Goal: Information Seeking & Learning: Find specific fact

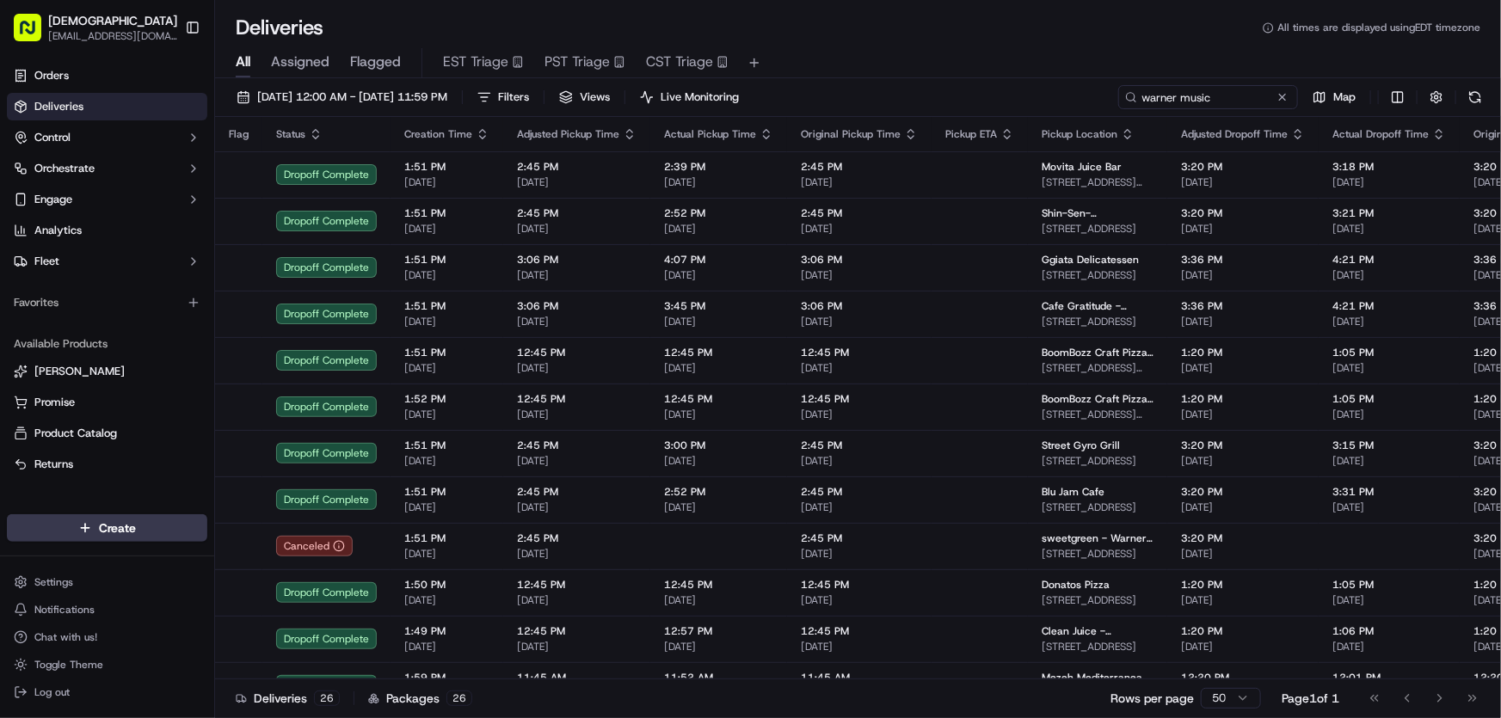
drag, startPoint x: 1193, startPoint y: 97, endPoint x: 1030, endPoint y: 103, distance: 163.5
click at [1034, 103] on div "[DATE] 12:00 AM - [DATE] 11:59 PM Filters Views Live Monitoring warner music Map" at bounding box center [858, 101] width 1286 height 32
type input "mersana"
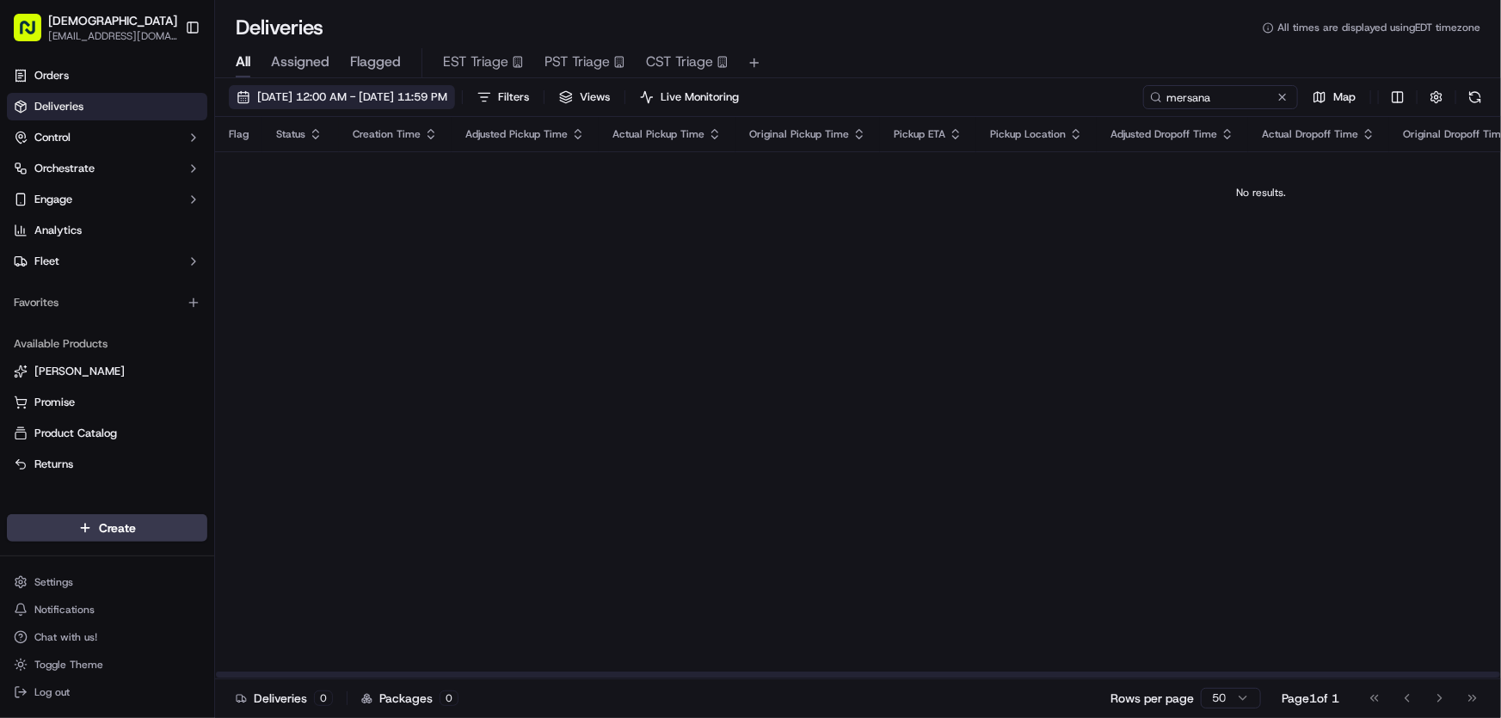
click at [339, 95] on span "[DATE] 12:00 AM - [DATE] 11:59 PM" at bounding box center [352, 96] width 190 height 15
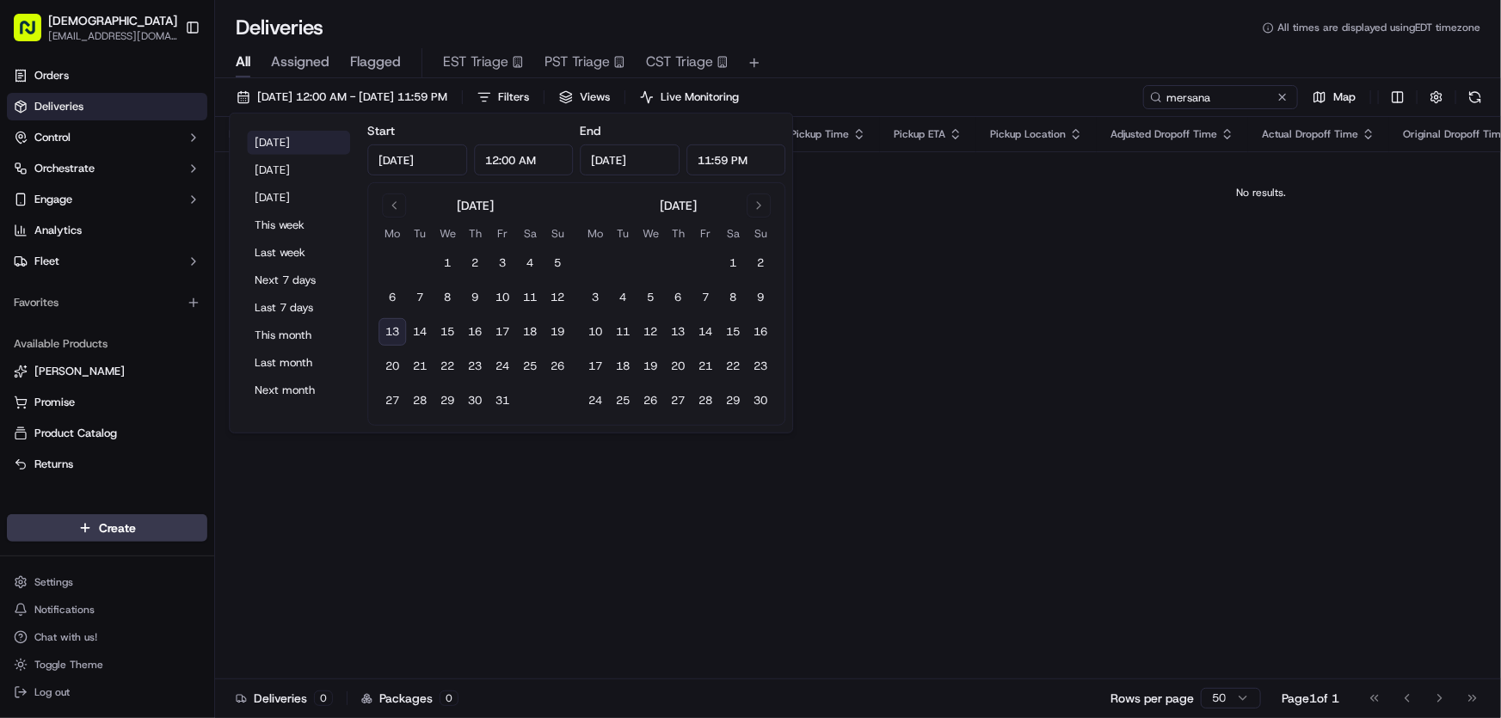
click at [267, 135] on button "[DATE]" at bounding box center [298, 143] width 103 height 24
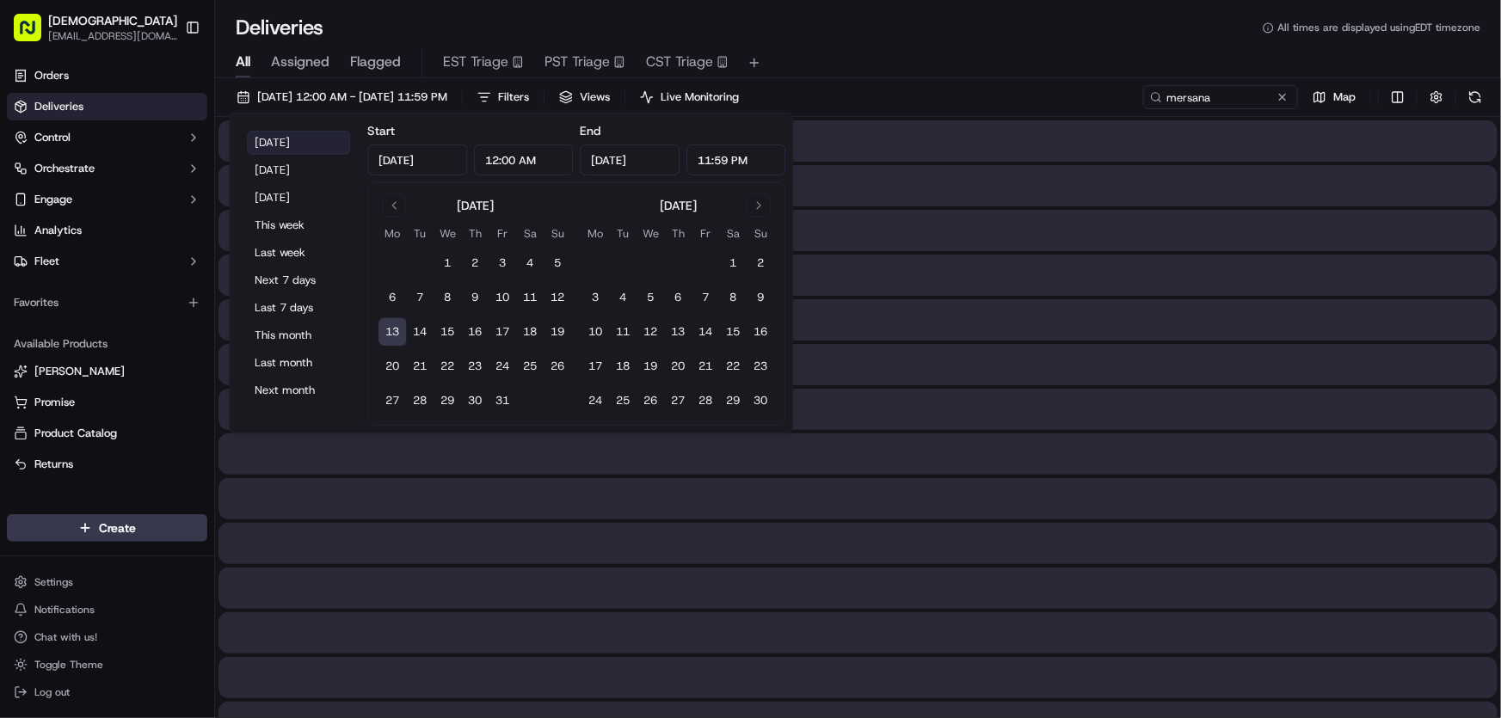
type input "[DATE]"
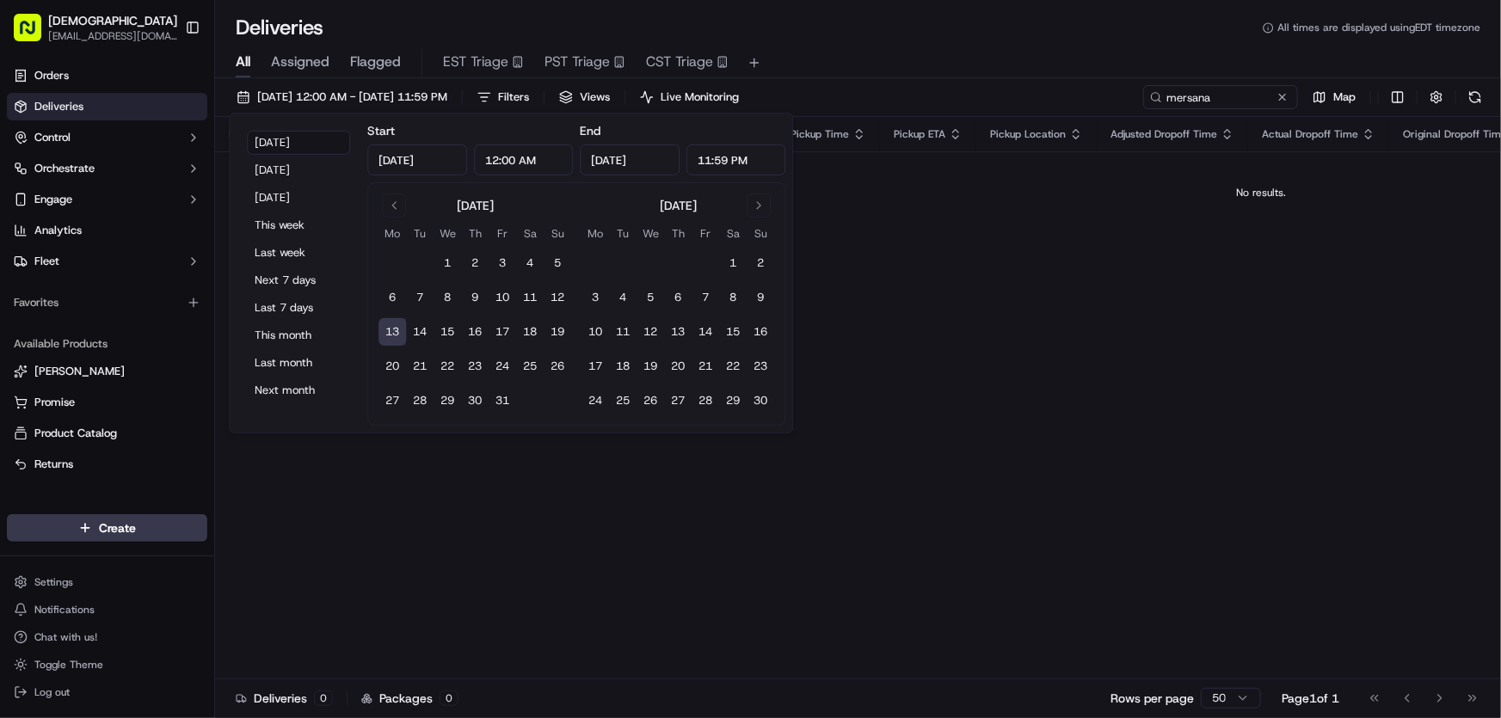
click at [881, 53] on div "All Assigned Flagged EST Triage PST Triage CST Triage" at bounding box center [858, 63] width 1286 height 30
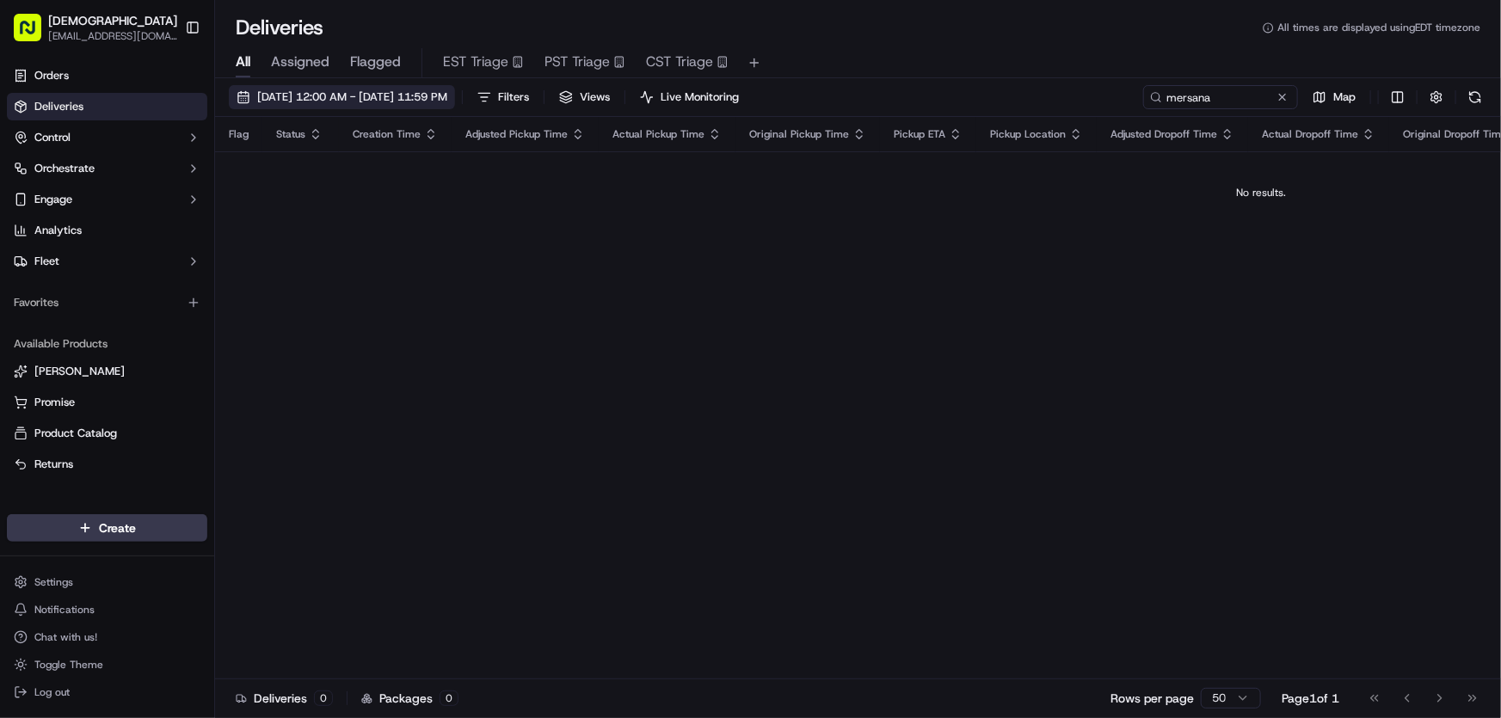
click at [447, 93] on span "[DATE] 12:00 AM - [DATE] 11:59 PM" at bounding box center [352, 96] width 190 height 15
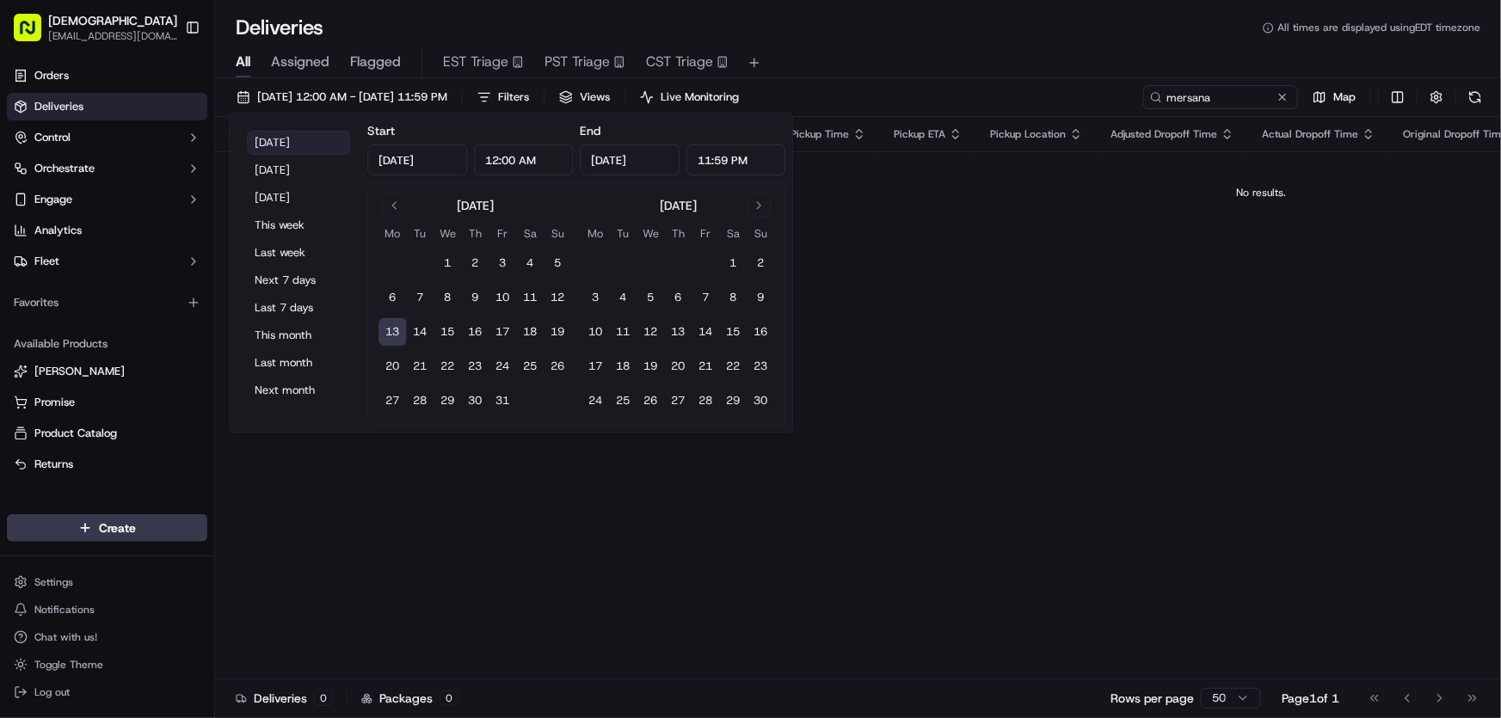
click at [276, 142] on button "[DATE]" at bounding box center [298, 143] width 103 height 24
drag, startPoint x: 939, startPoint y: 292, endPoint x: 951, endPoint y: 320, distance: 30.8
click at [939, 291] on div "Flag Status Creation Time Adjusted Pickup Time Actual Pickup Time Original Pick…" at bounding box center [858, 398] width 1286 height 562
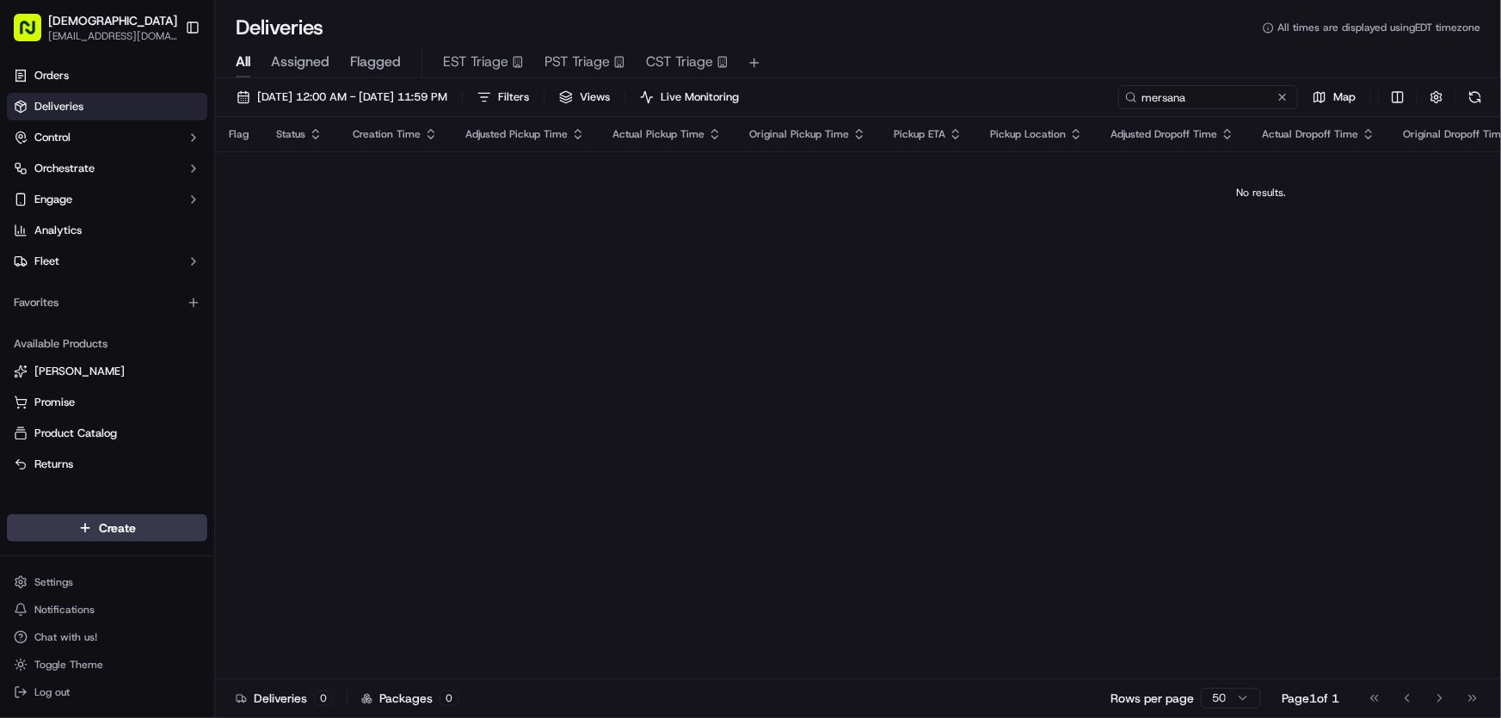
drag, startPoint x: 1246, startPoint y: 94, endPoint x: 1089, endPoint y: 101, distance: 156.7
click at [1089, 101] on div "[DATE] 12:00 AM - [DATE] 11:59 PM Filters Views Live Monitoring mersana Map" at bounding box center [858, 101] width 1286 height 32
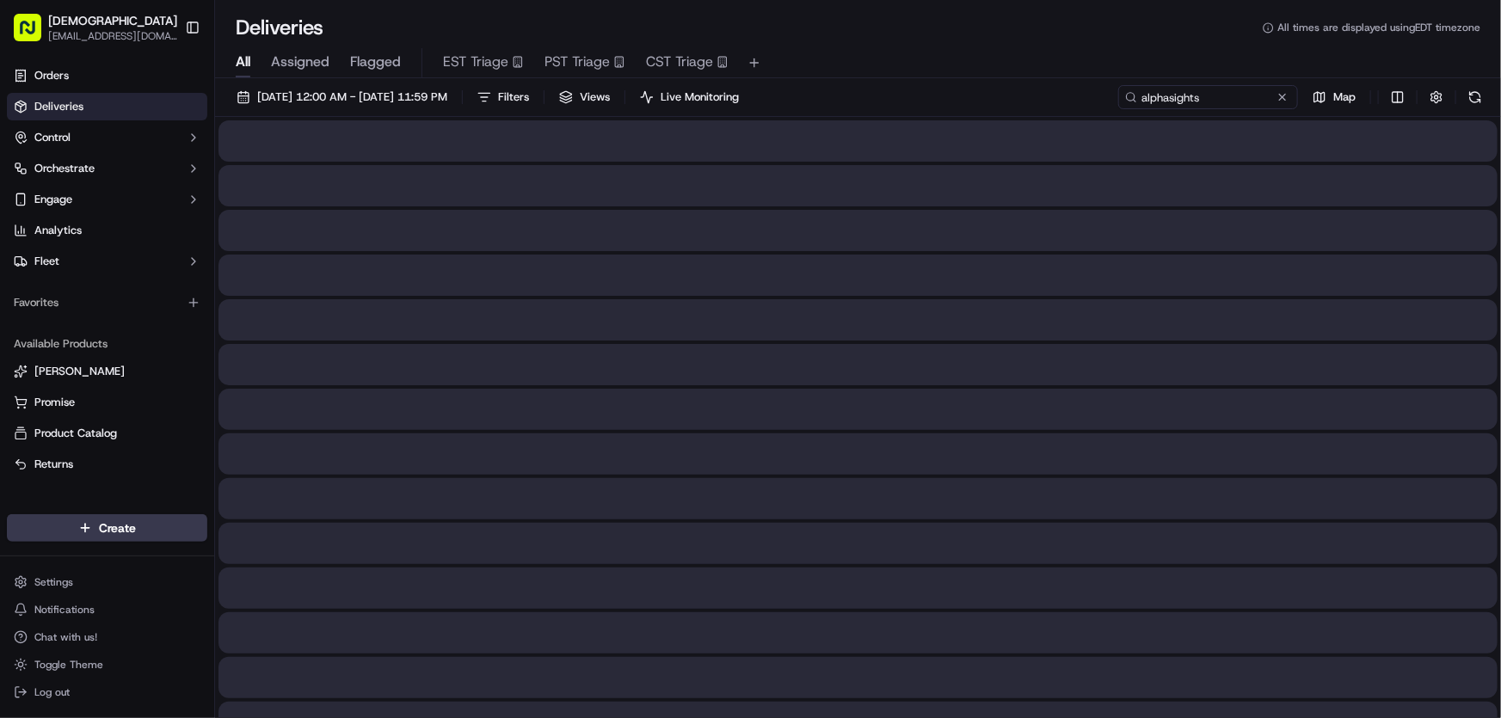
type input "alphasights"
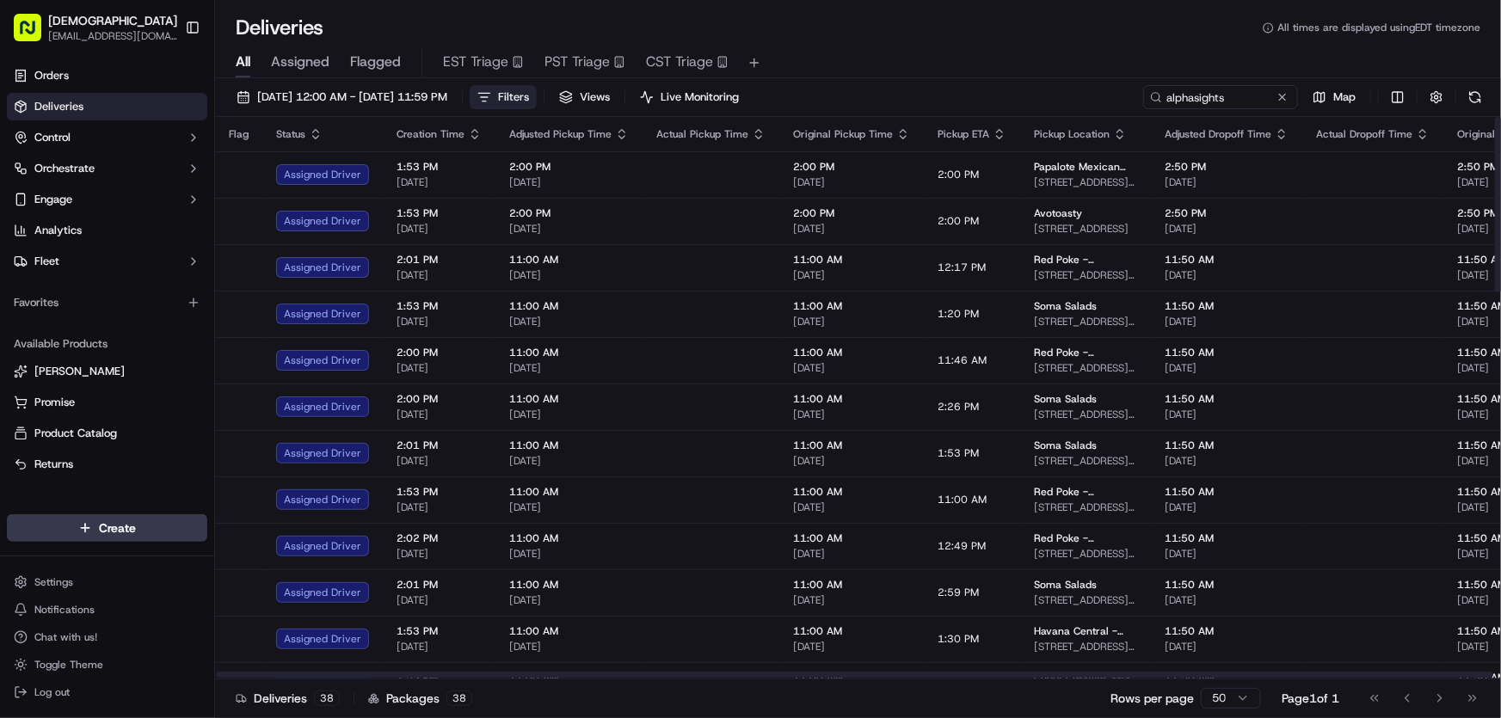
click at [529, 101] on span "Filters" at bounding box center [513, 96] width 31 height 15
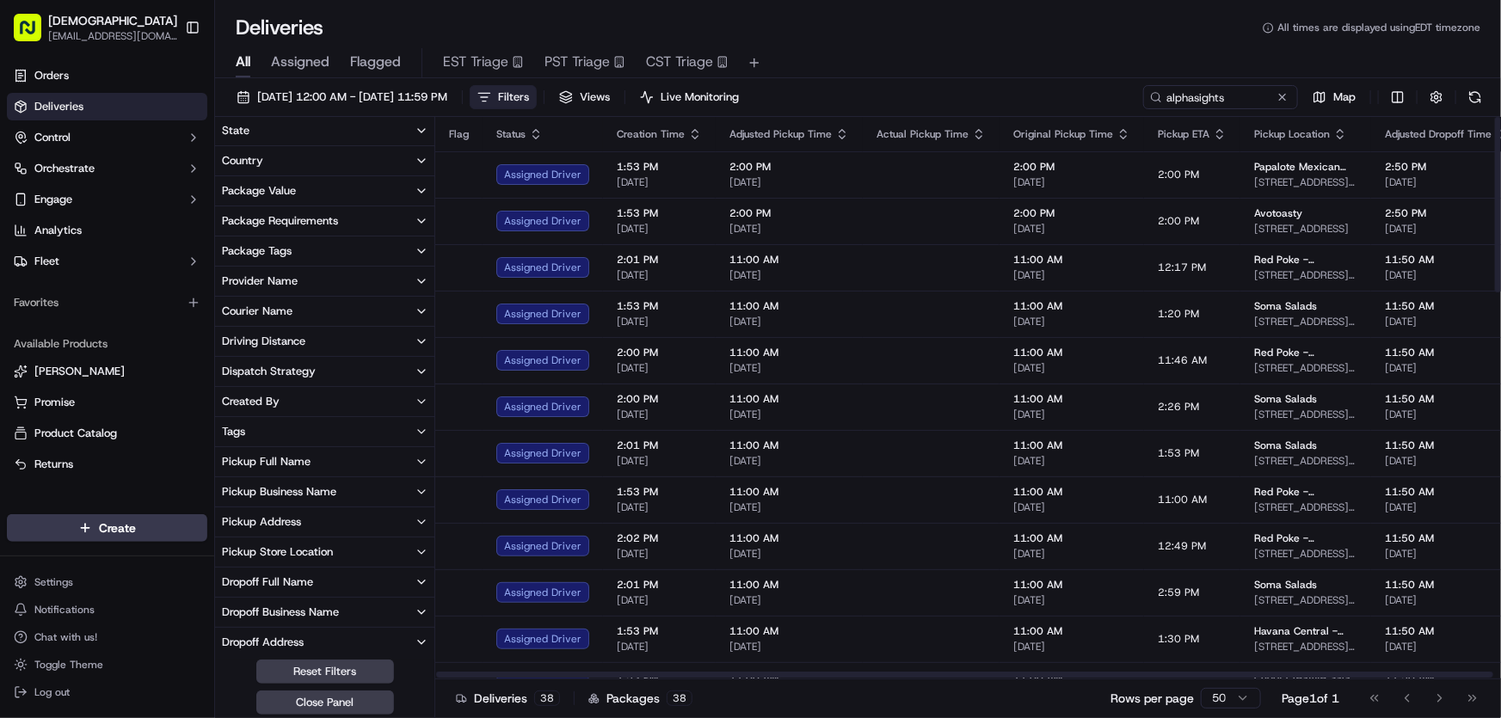
scroll to position [156, 0]
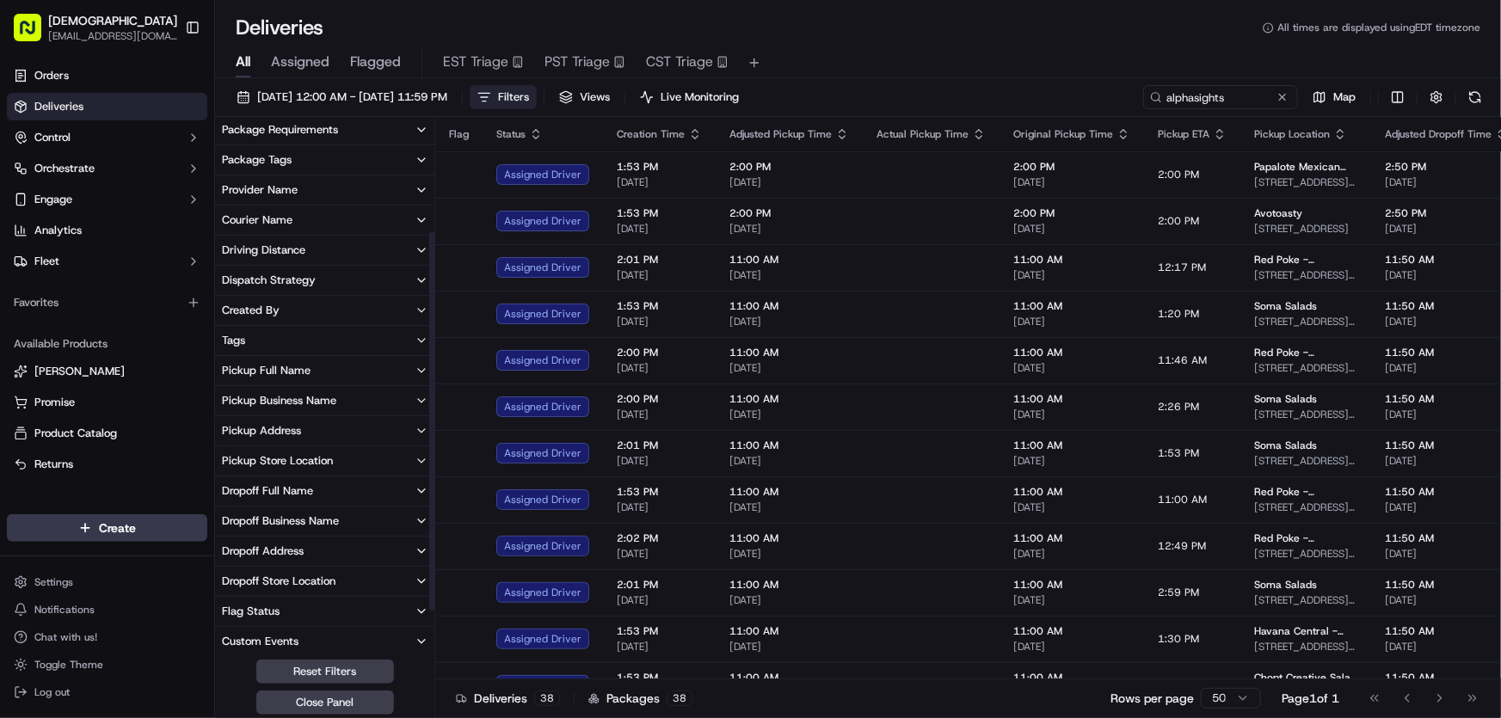
click at [279, 514] on div "Dropoff Business Name" at bounding box center [280, 521] width 117 height 15
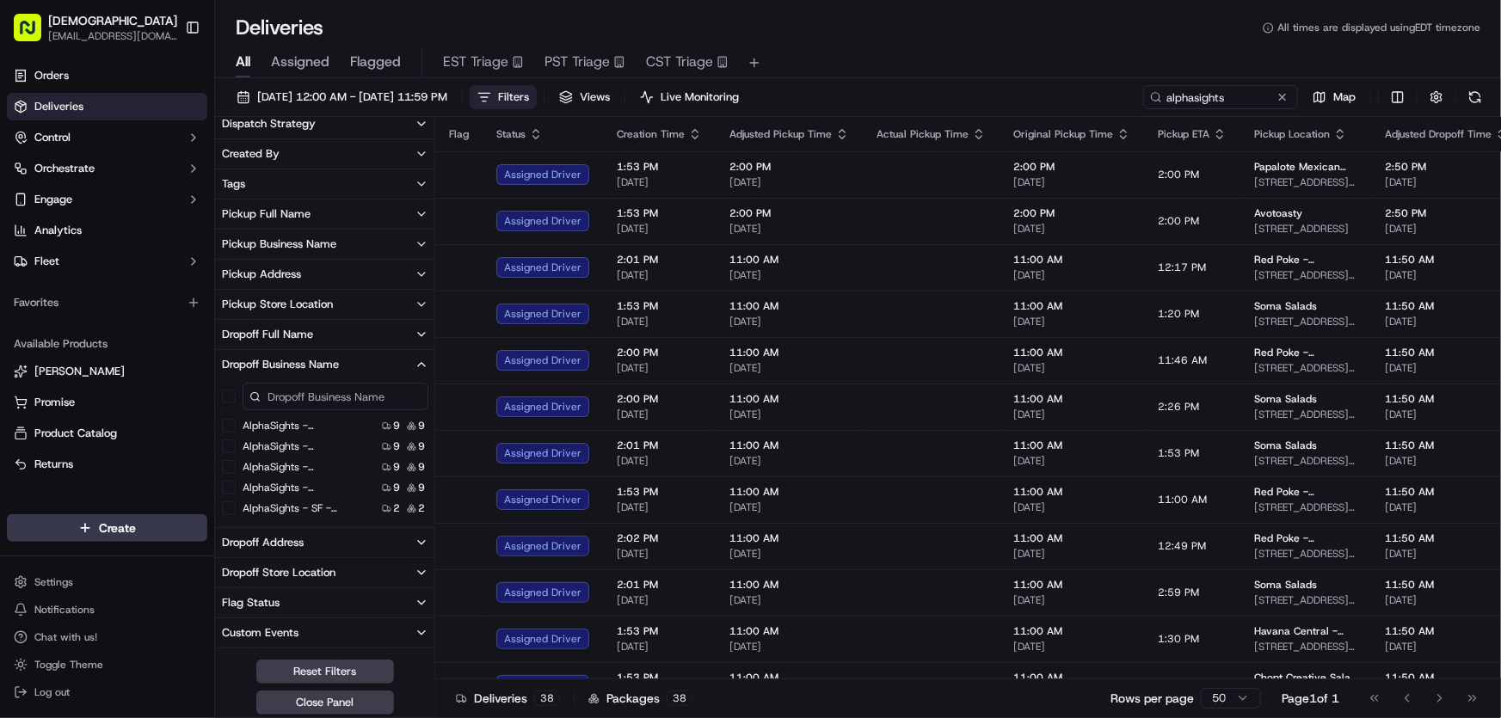
click at [225, 426] on 11 "AlphaSights - [GEOGRAPHIC_DATA] - Floor 11" at bounding box center [229, 426] width 14 height 14
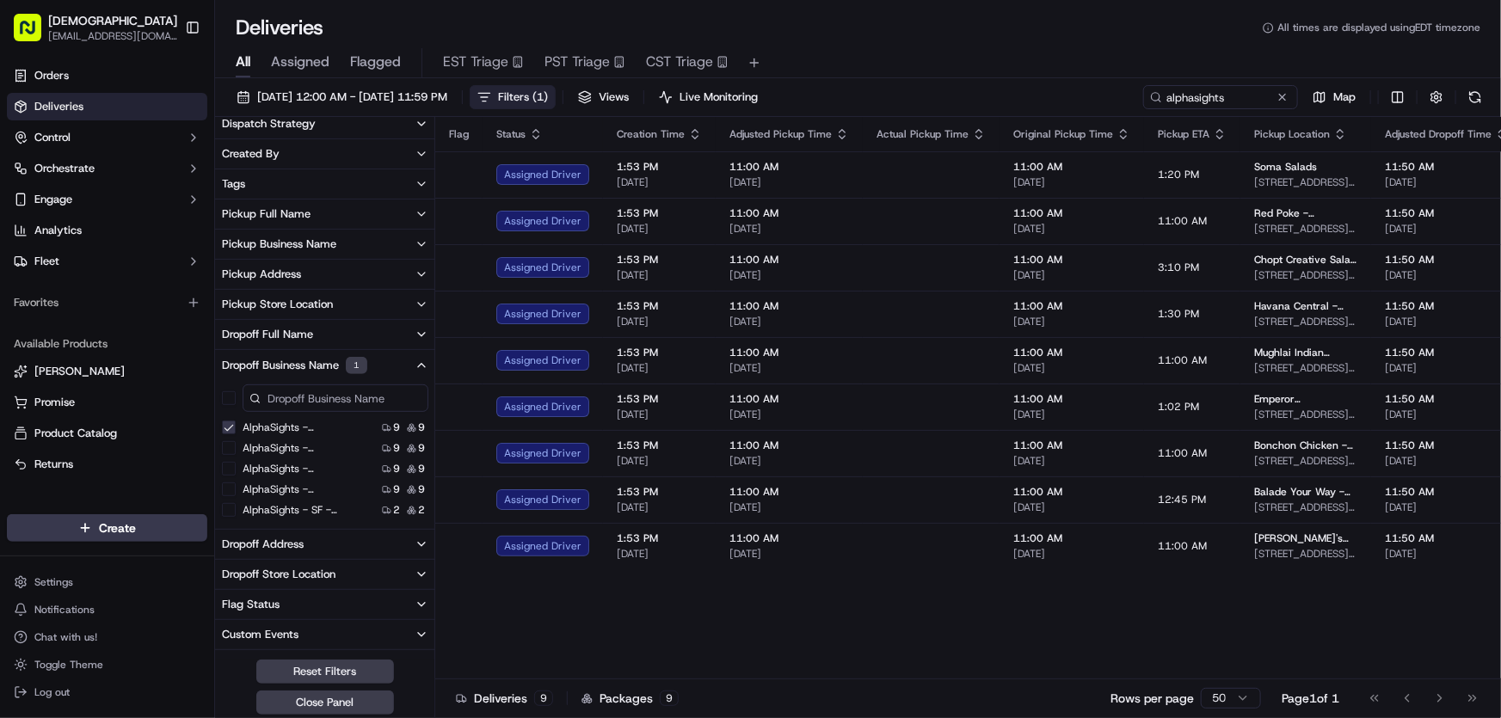
click at [231, 451] on 12 "AlphaSights - [GEOGRAPHIC_DATA] - Floor 12" at bounding box center [229, 448] width 14 height 14
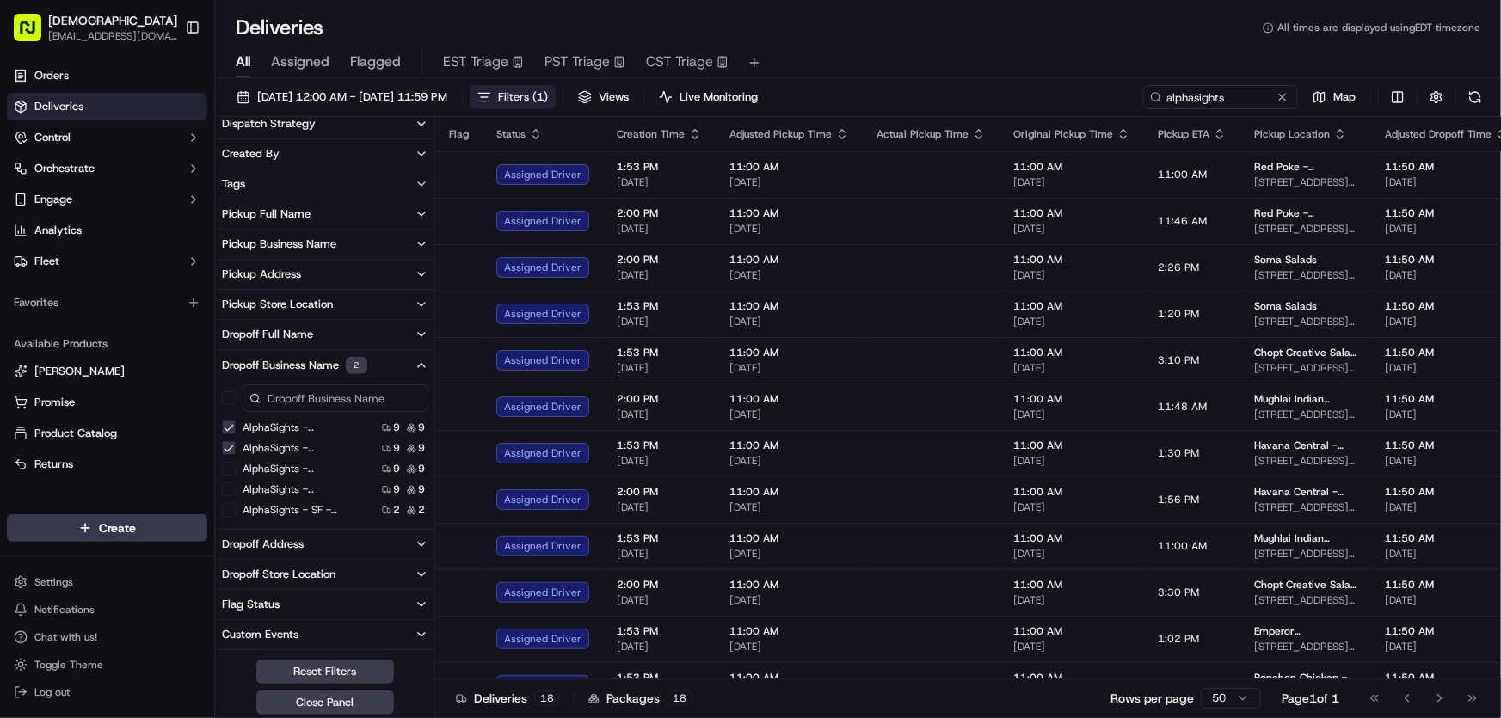
click at [225, 473] on 13 "AlphaSights - [GEOGRAPHIC_DATA] - Floor 13" at bounding box center [229, 469] width 14 height 14
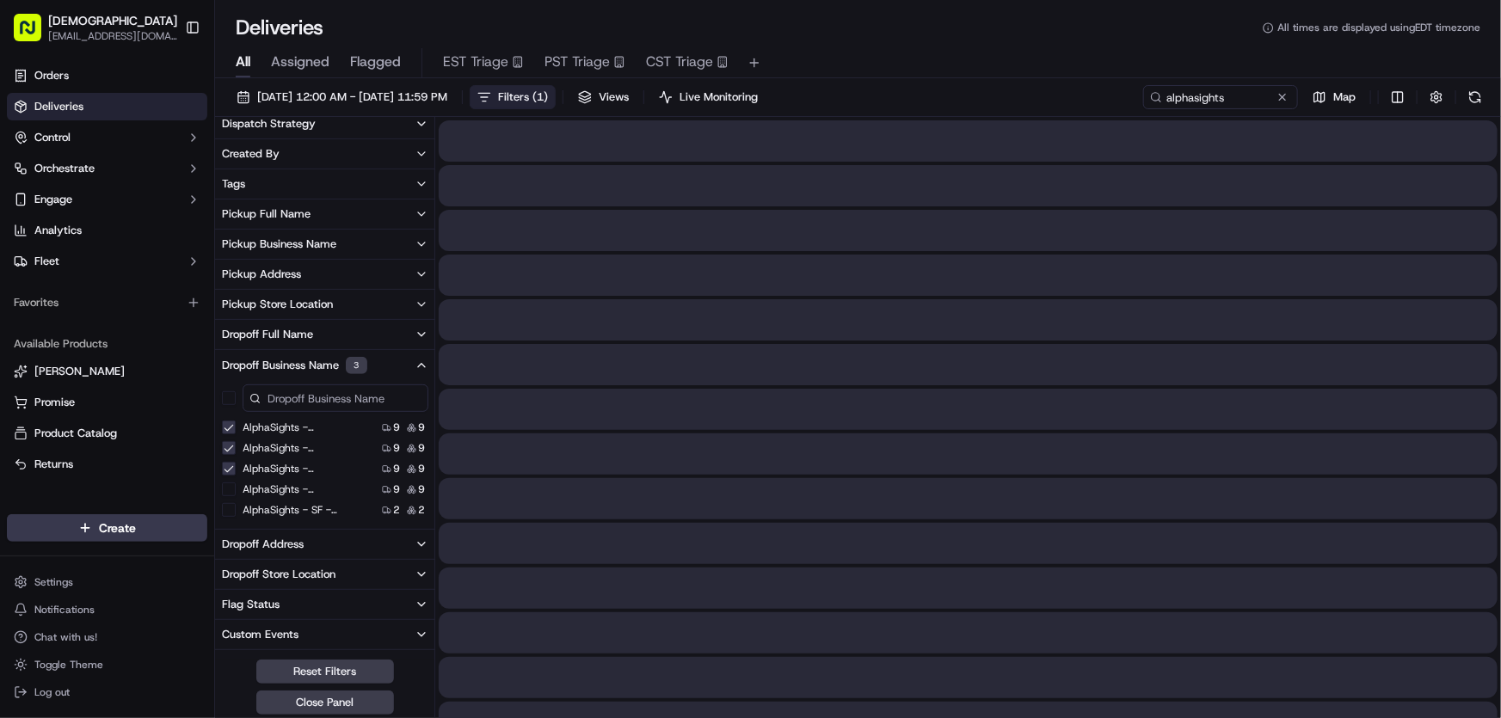
click at [228, 489] on 14 "AlphaSights - [GEOGRAPHIC_DATA] - Floor 14" at bounding box center [229, 490] width 14 height 14
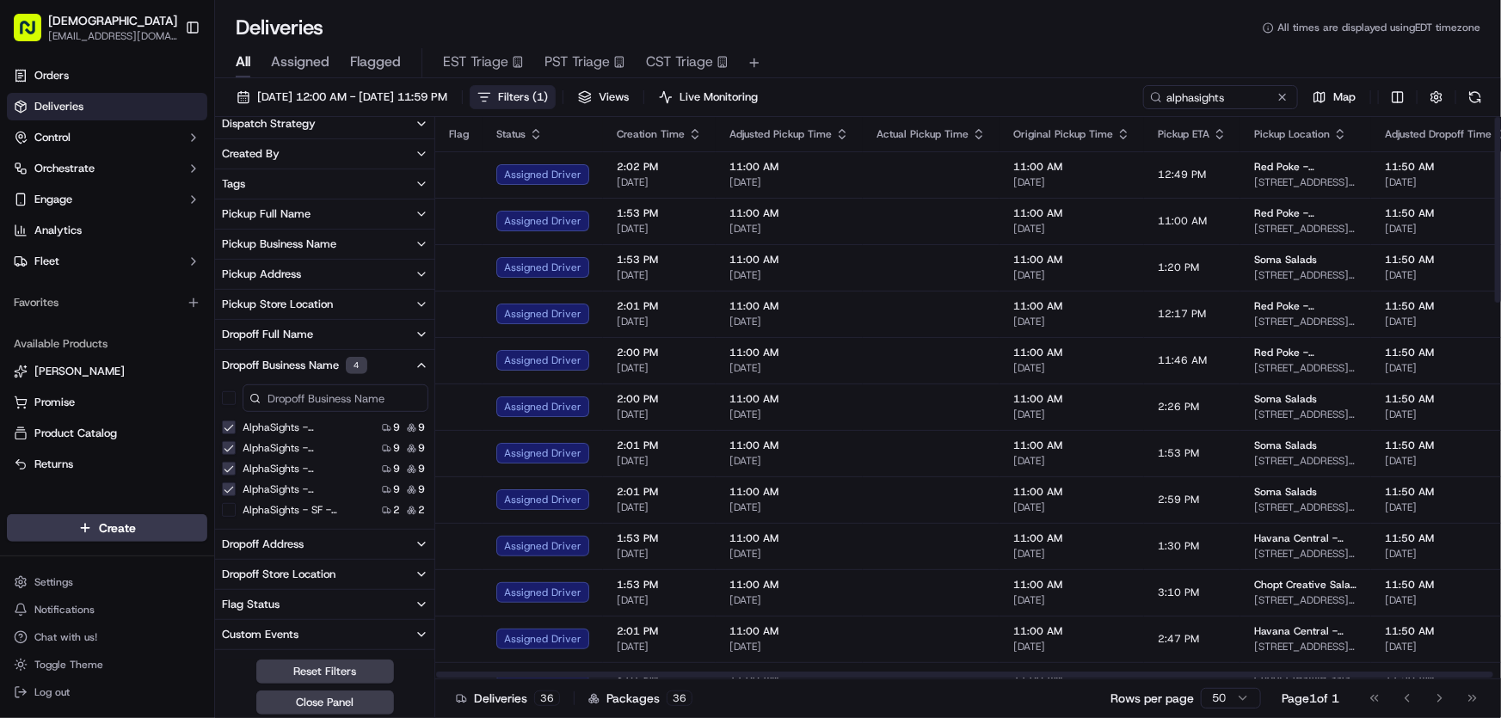
click at [548, 93] on span "Filters ( 1 )" at bounding box center [523, 96] width 50 height 15
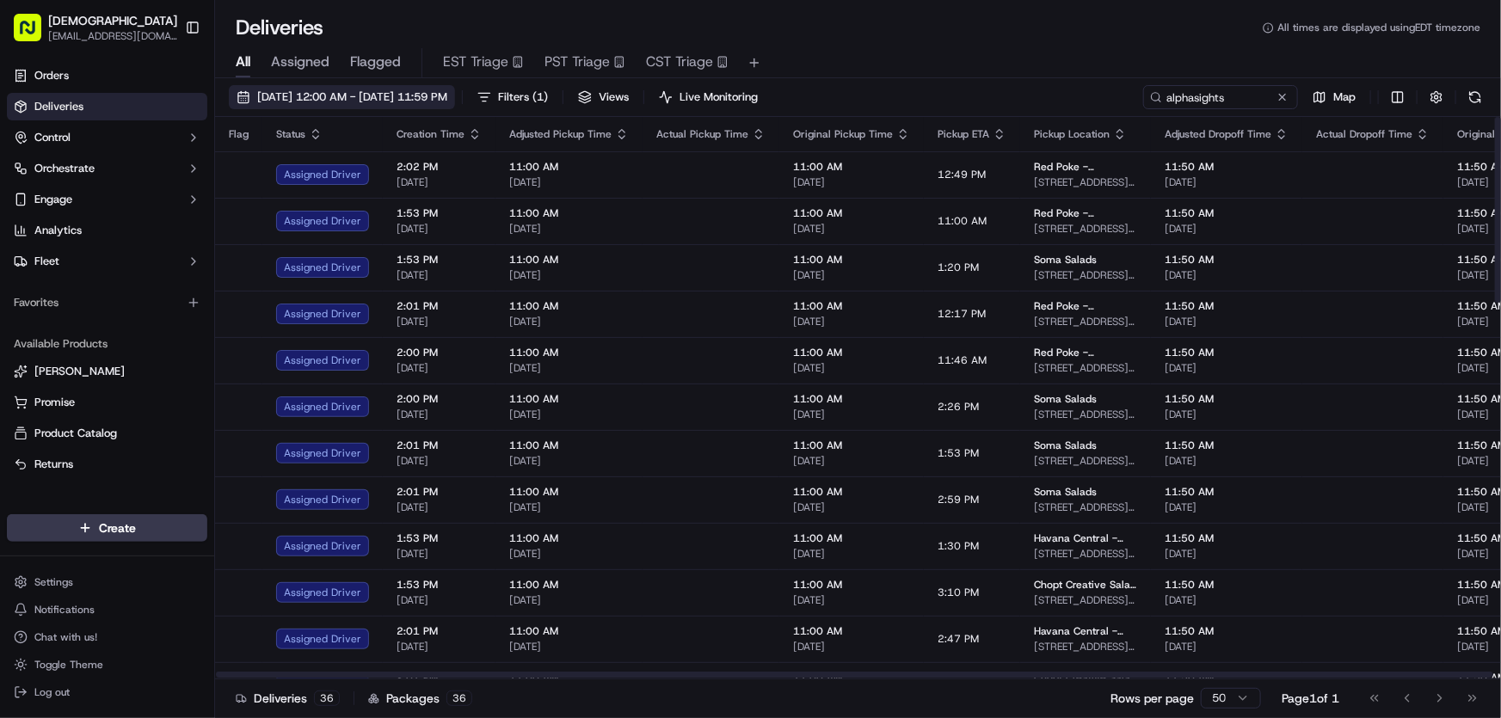
click at [368, 97] on span "[DATE] 12:00 AM - [DATE] 11:59 PM" at bounding box center [352, 96] width 190 height 15
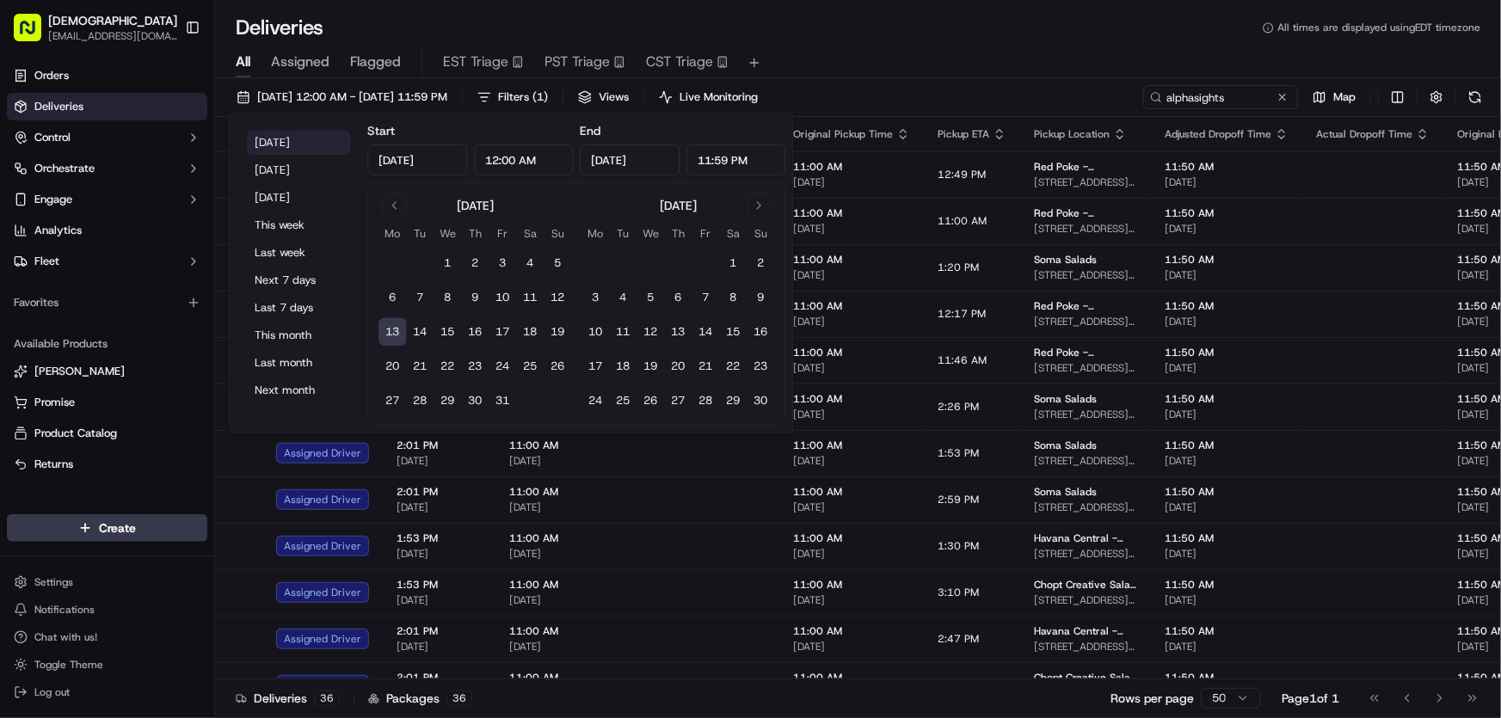
click at [275, 140] on button "[DATE]" at bounding box center [298, 143] width 103 height 24
click at [1055, 44] on div "All Assigned Flagged EST Triage PST Triage CST Triage" at bounding box center [858, 59] width 1286 height 37
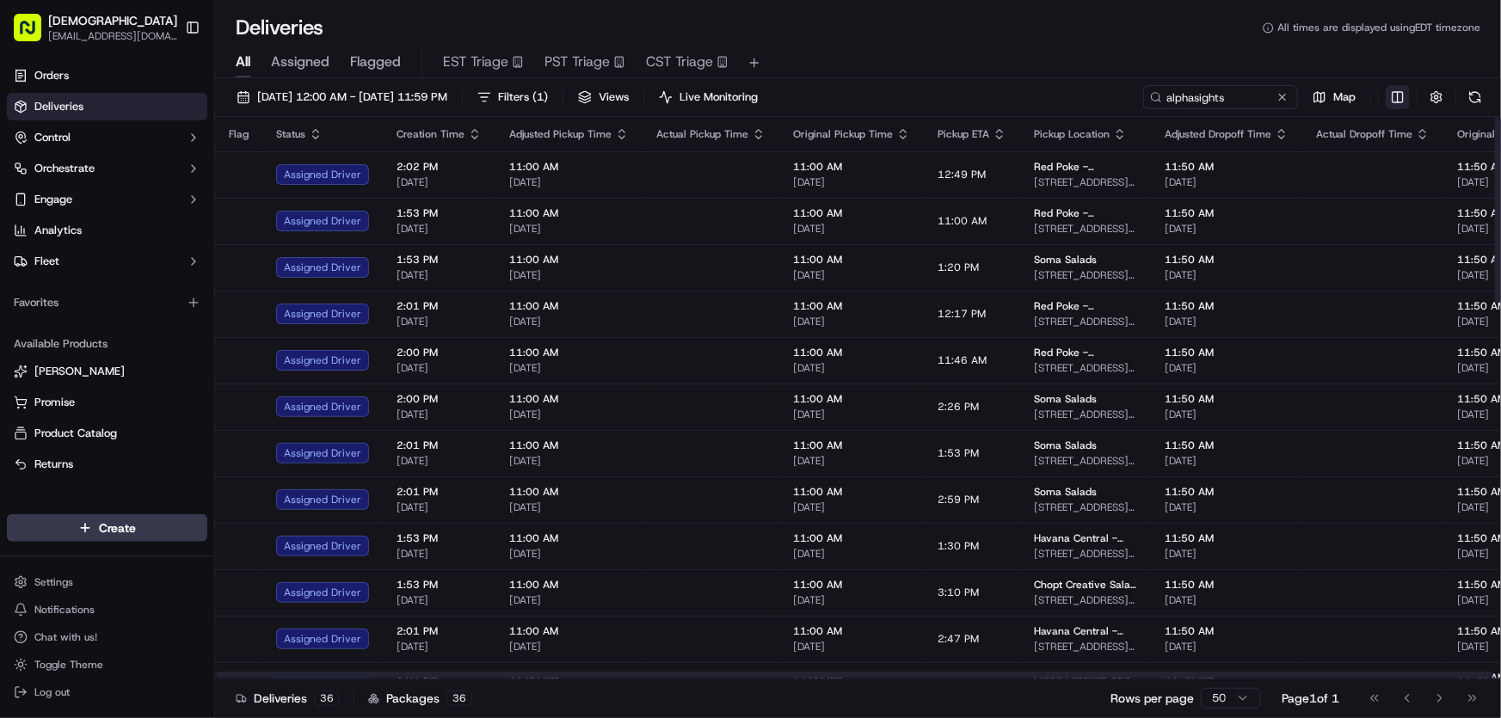
click at [1396, 99] on html "Sharebite [EMAIL_ADDRESS][DOMAIN_NAME] Toggle Sidebar Orders Deliveries Control…" at bounding box center [750, 359] width 1501 height 718
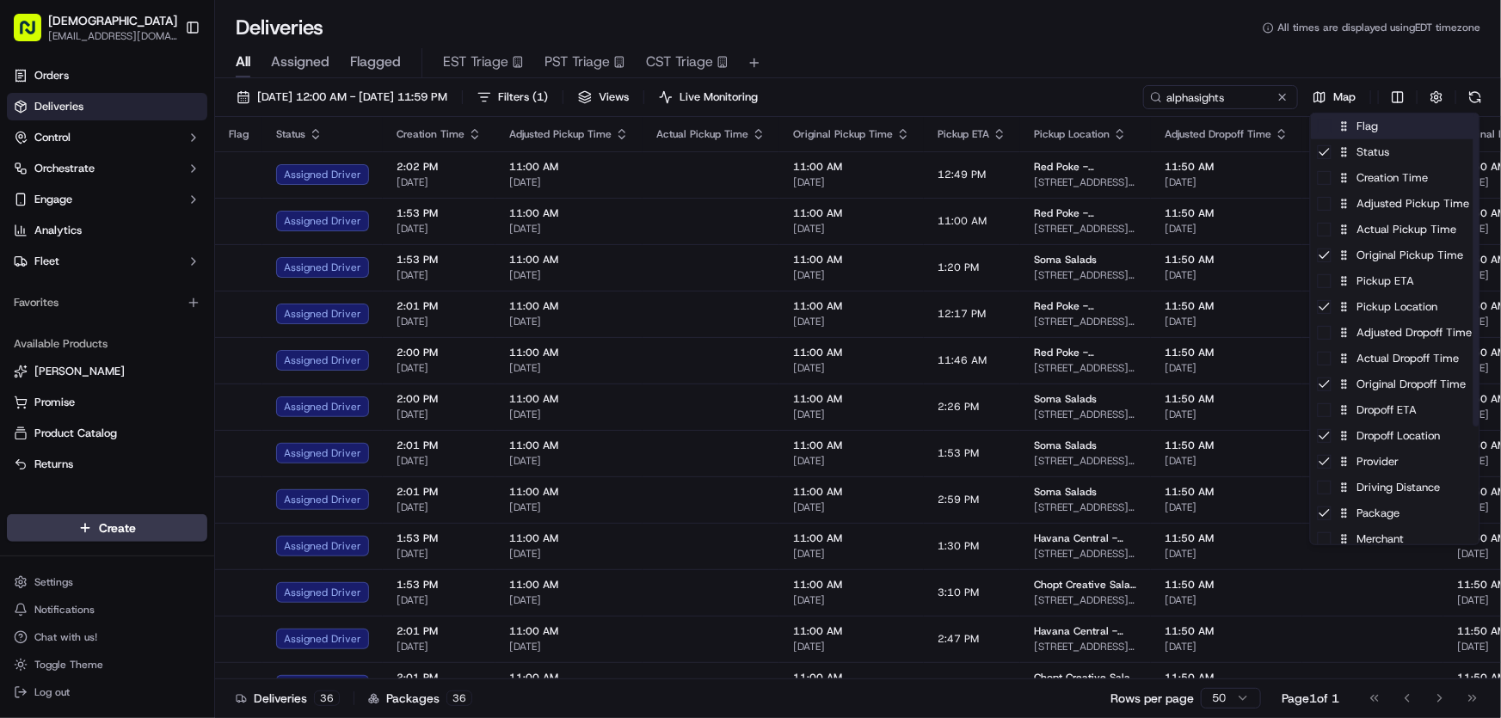
click at [1369, 131] on div "Flag" at bounding box center [1395, 127] width 169 height 26
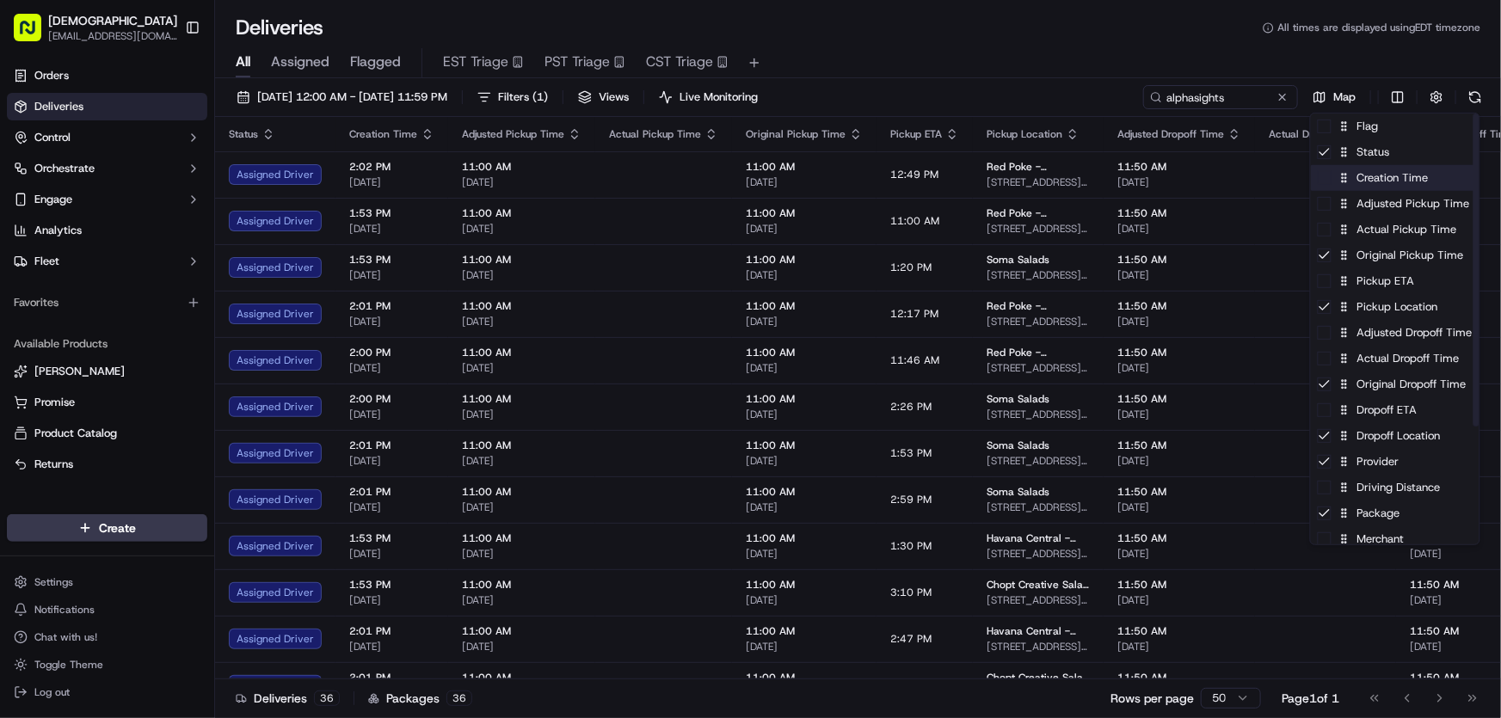
click at [1359, 182] on div "Creation Time" at bounding box center [1395, 178] width 169 height 26
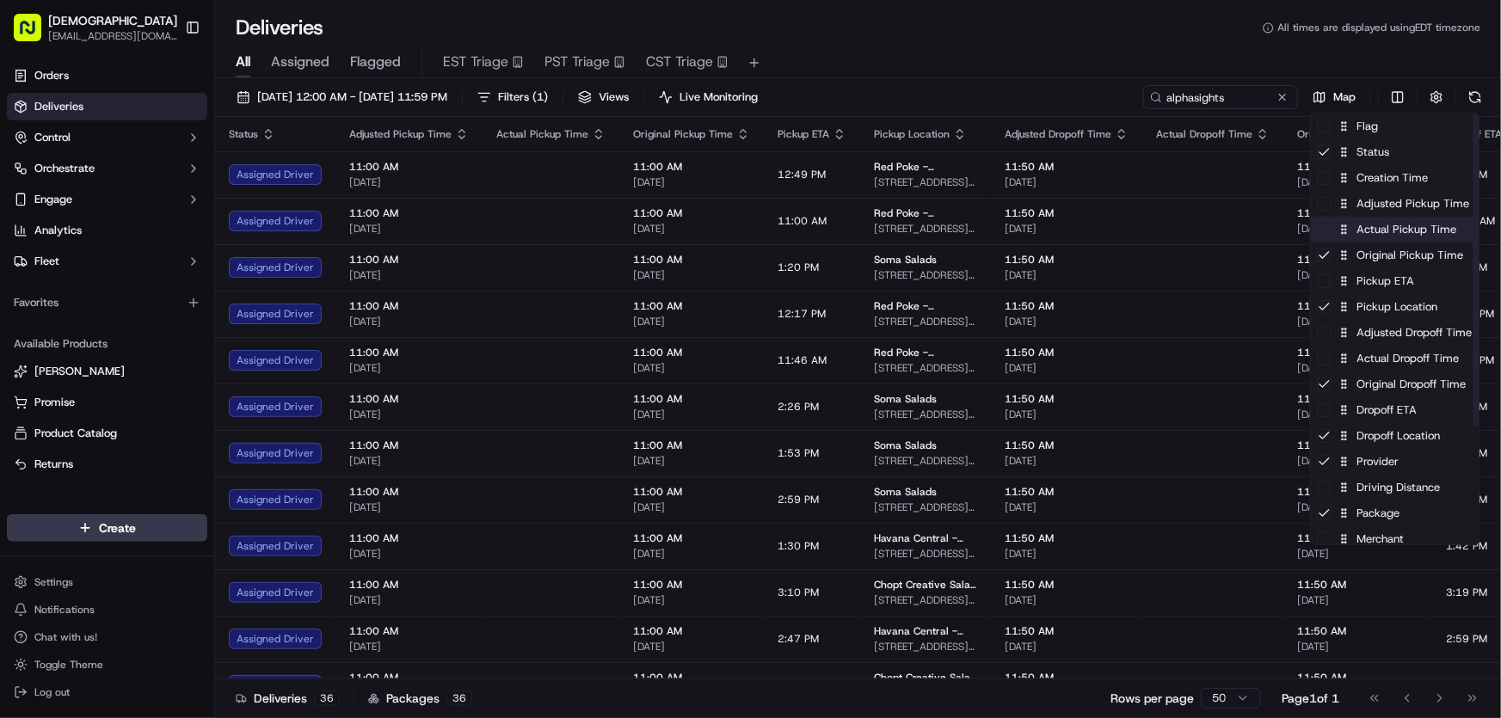
click at [1376, 230] on div "Actual Pickup Time" at bounding box center [1395, 230] width 169 height 26
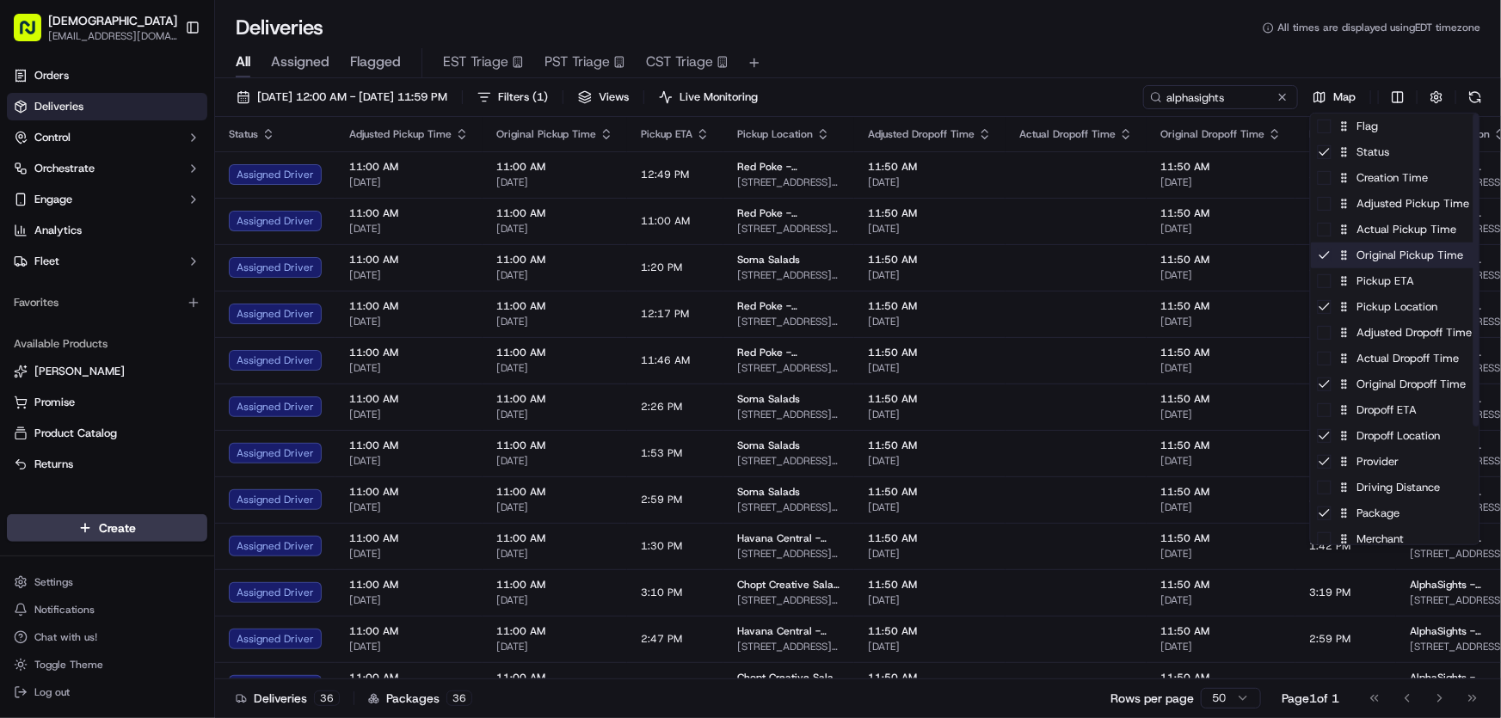
click at [1370, 253] on div "Original Pickup Time" at bounding box center [1395, 256] width 169 height 26
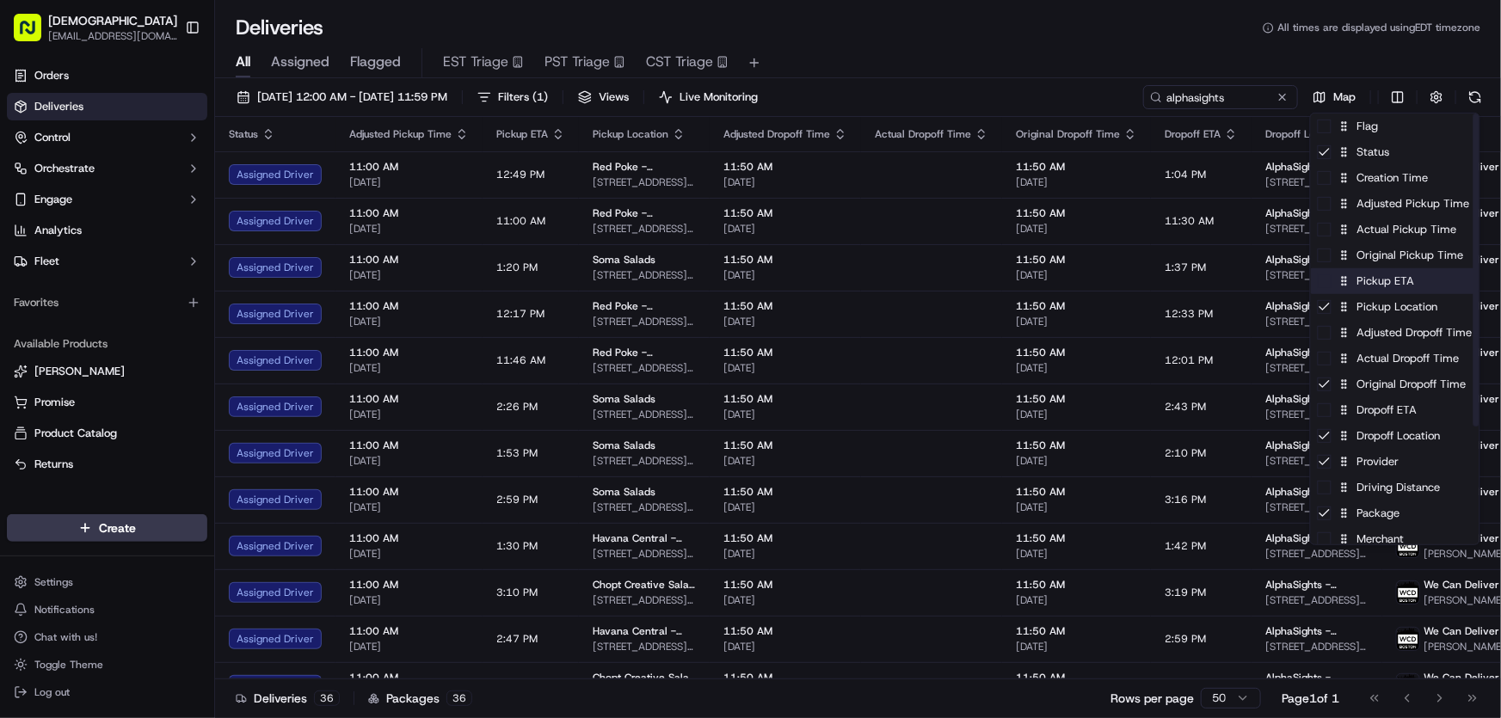
click at [1368, 284] on div "Pickup ETA" at bounding box center [1395, 281] width 169 height 26
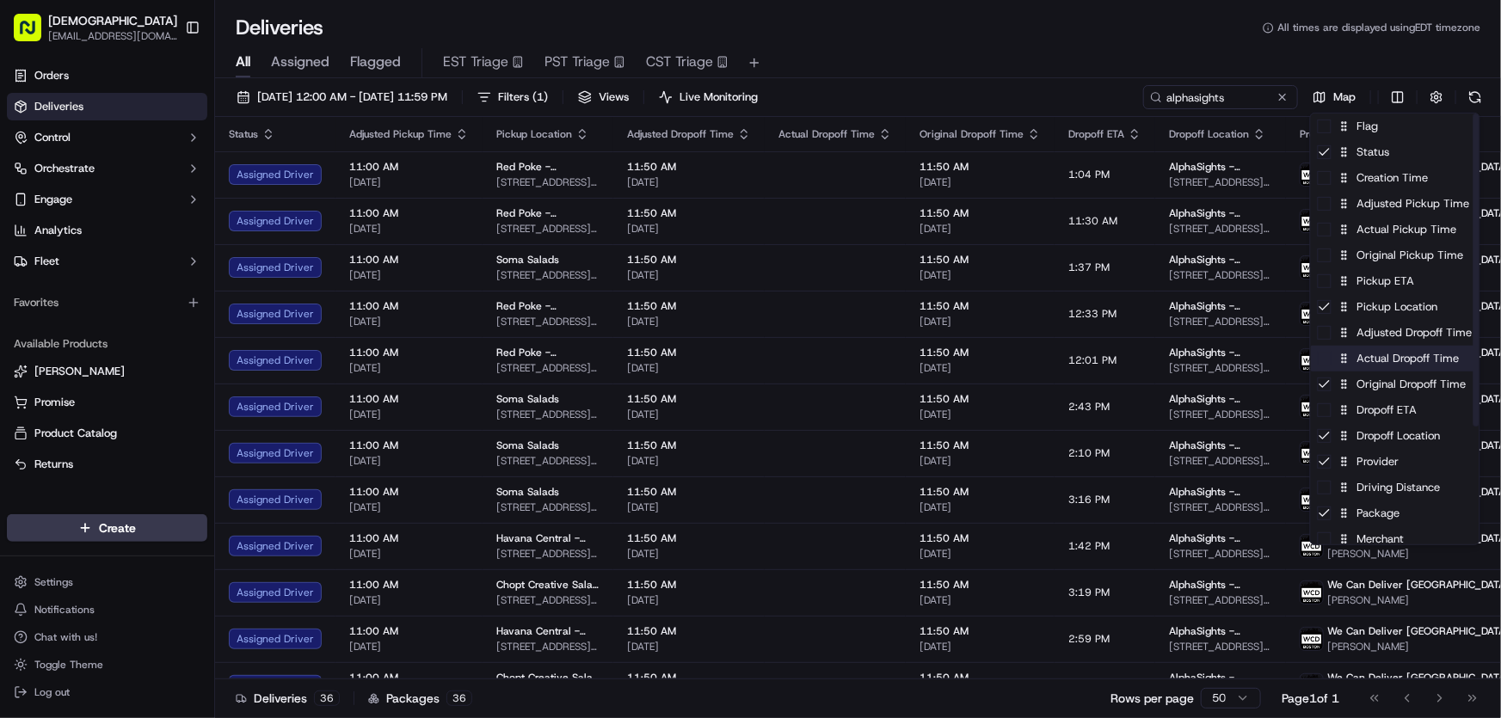
click at [1368, 360] on div "Actual Dropoff Time" at bounding box center [1395, 359] width 169 height 26
click at [1367, 360] on div "Actual Dropoff Time" at bounding box center [1395, 359] width 169 height 26
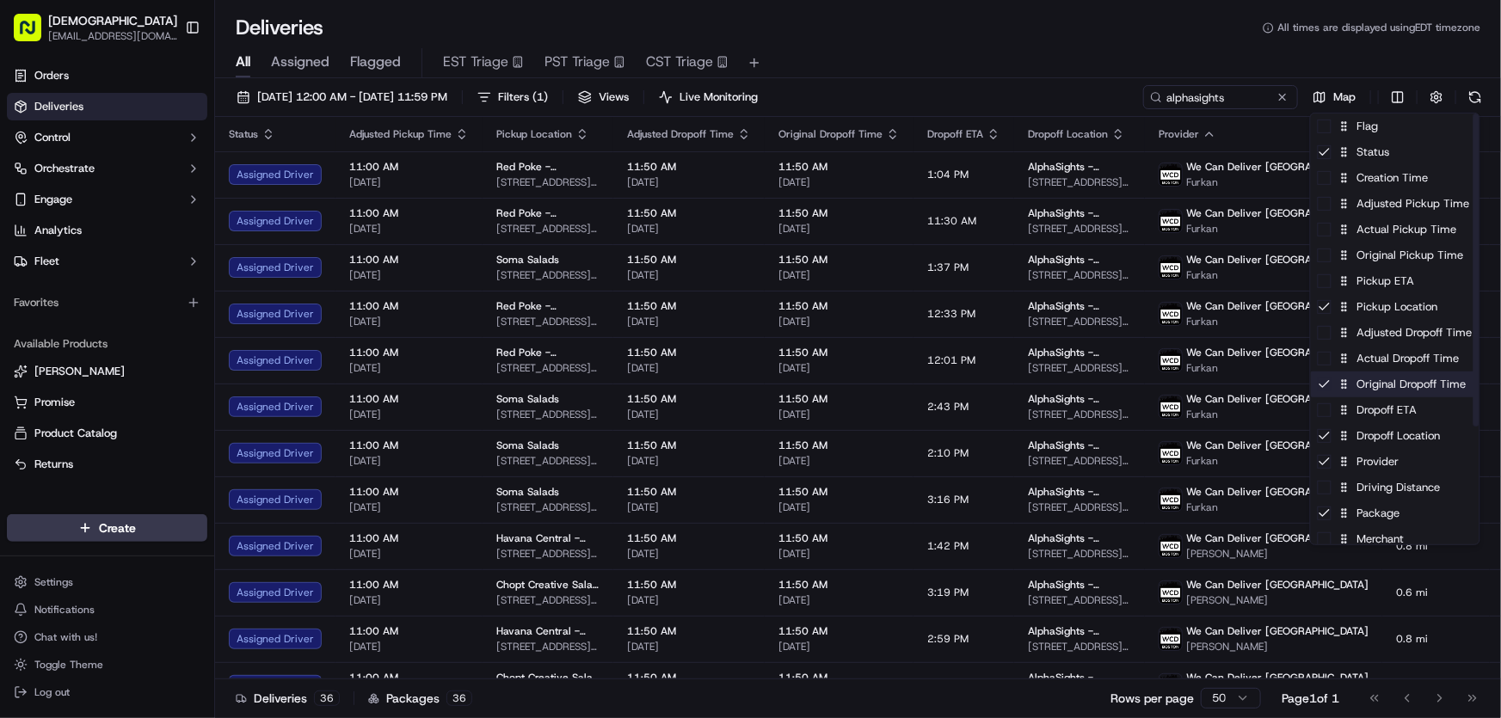
click at [1369, 387] on div "Original Dropoff Time" at bounding box center [1395, 385] width 169 height 26
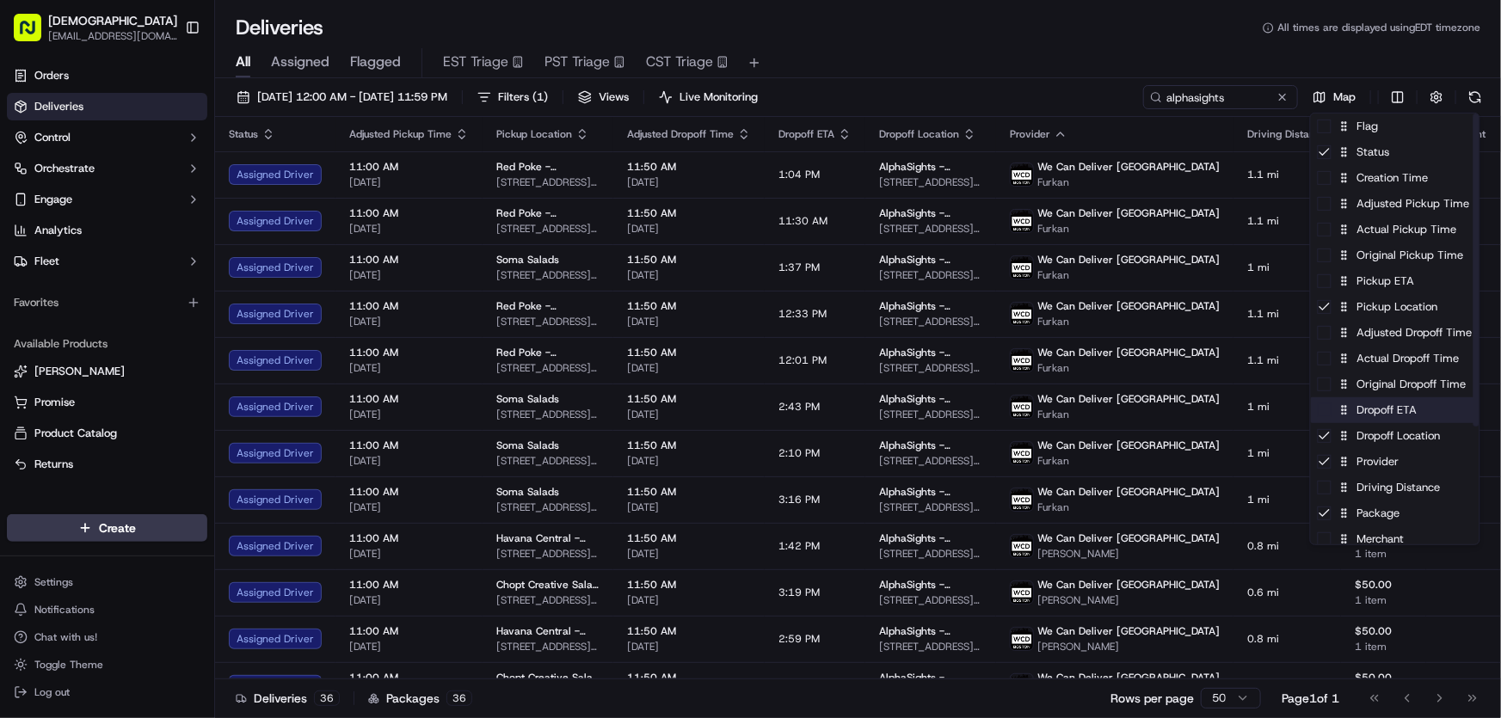
click at [1373, 415] on div "Dropoff ETA" at bounding box center [1395, 410] width 169 height 26
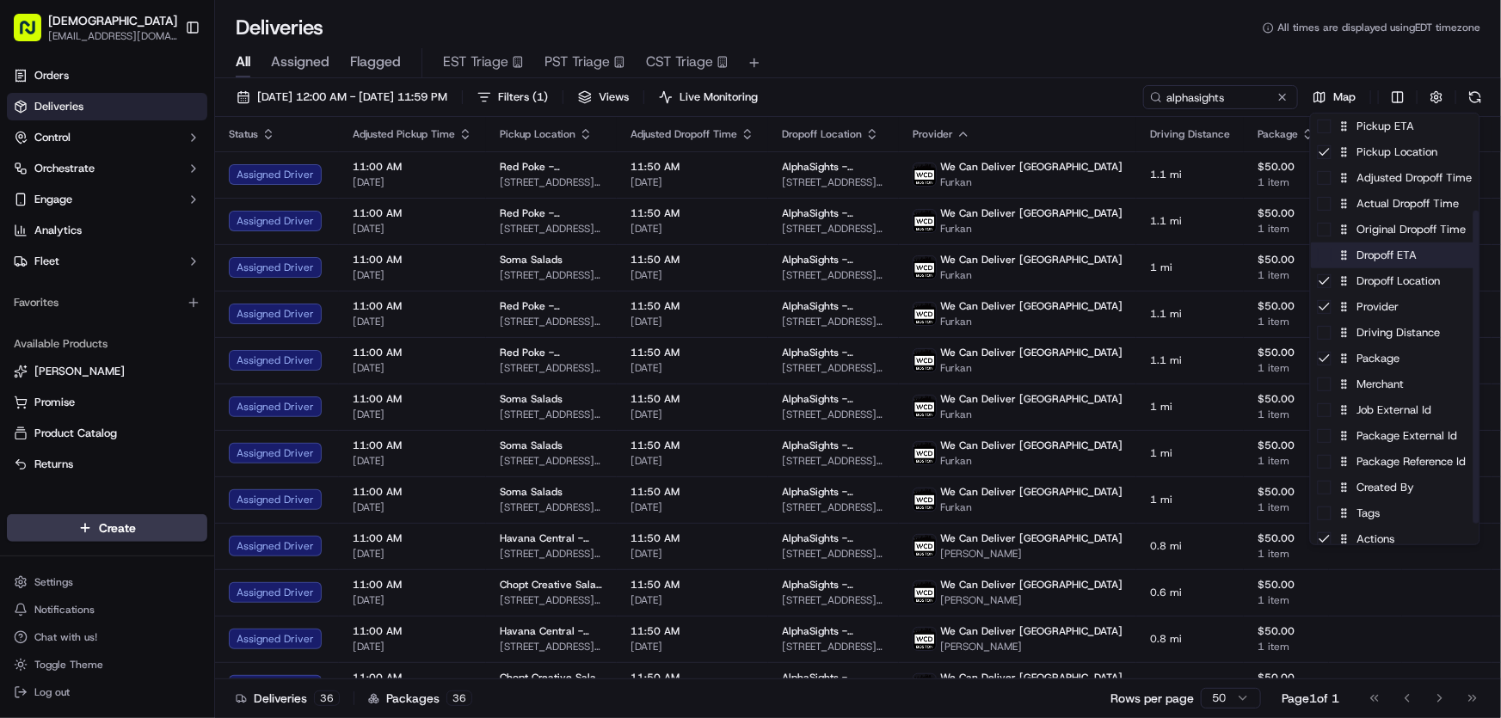
scroll to position [156, 0]
click at [1376, 335] on div "Driving Distance" at bounding box center [1395, 332] width 169 height 26
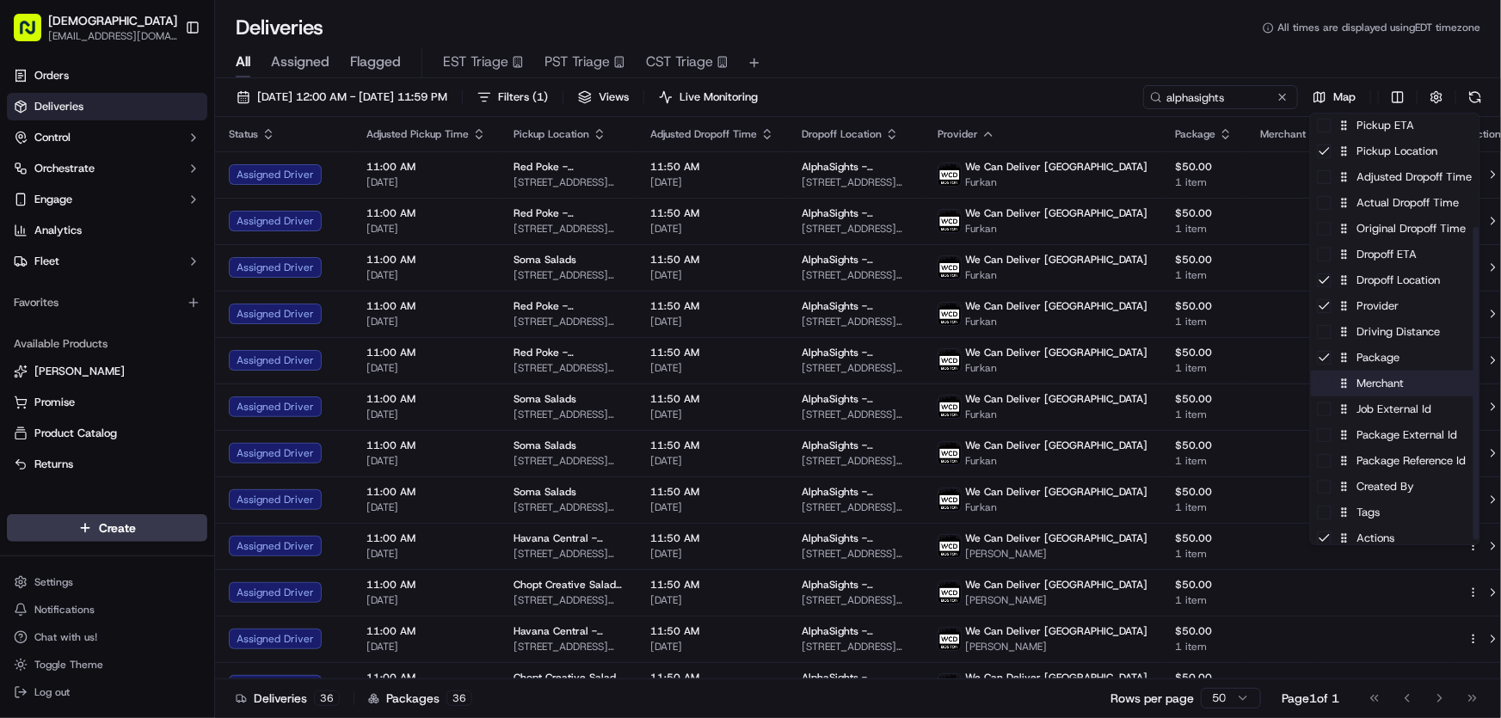
click at [1369, 389] on div "Merchant" at bounding box center [1395, 384] width 169 height 26
click at [1368, 389] on div "Merchant" at bounding box center [1395, 384] width 169 height 26
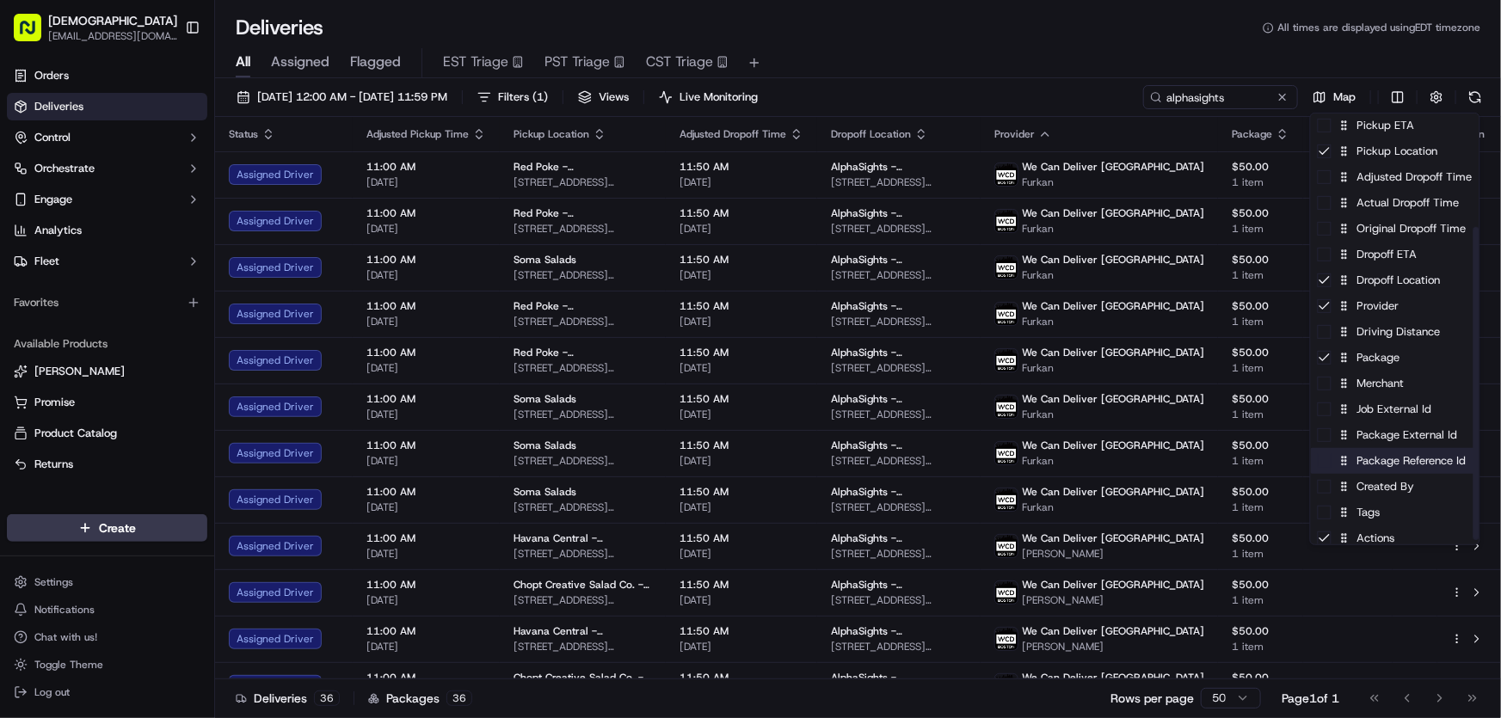
click at [1374, 461] on div "Package Reference Id" at bounding box center [1395, 461] width 169 height 26
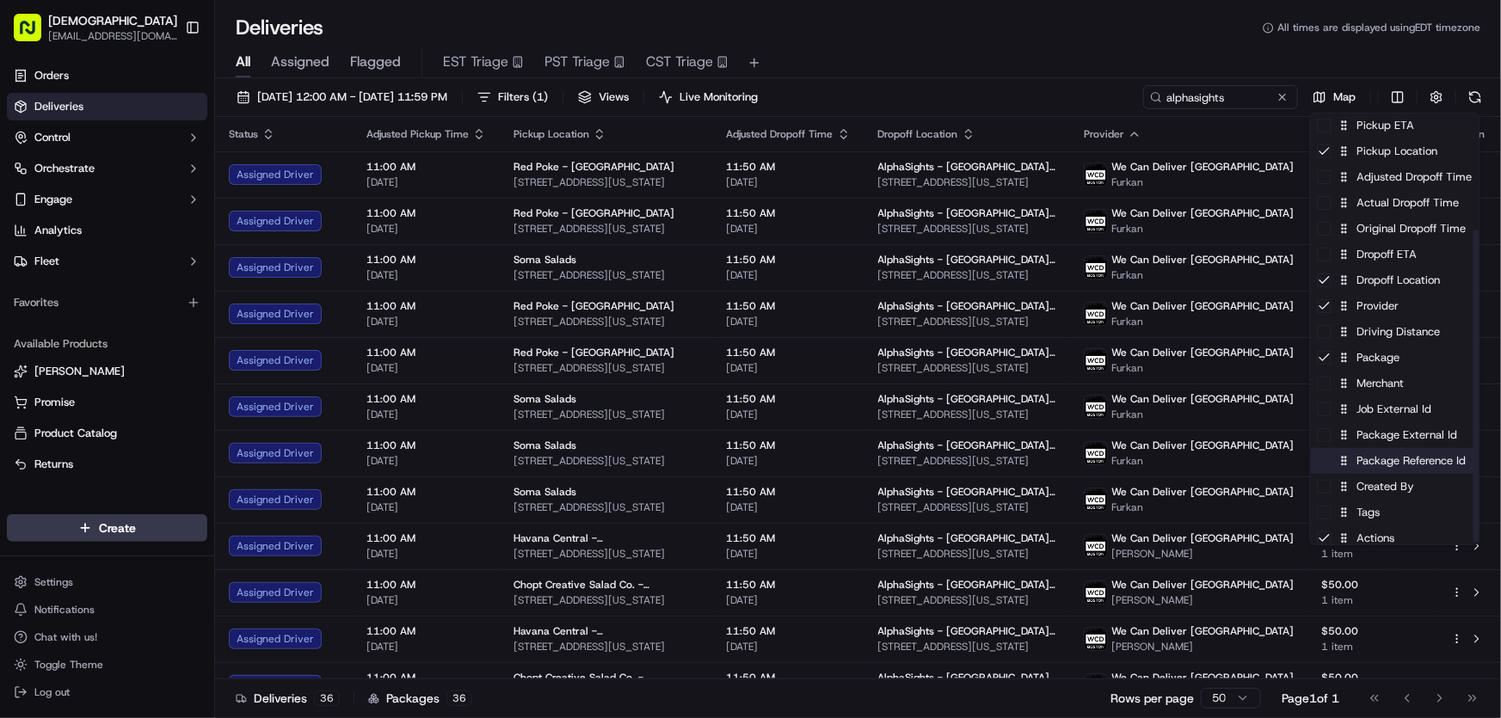
scroll to position [163, 0]
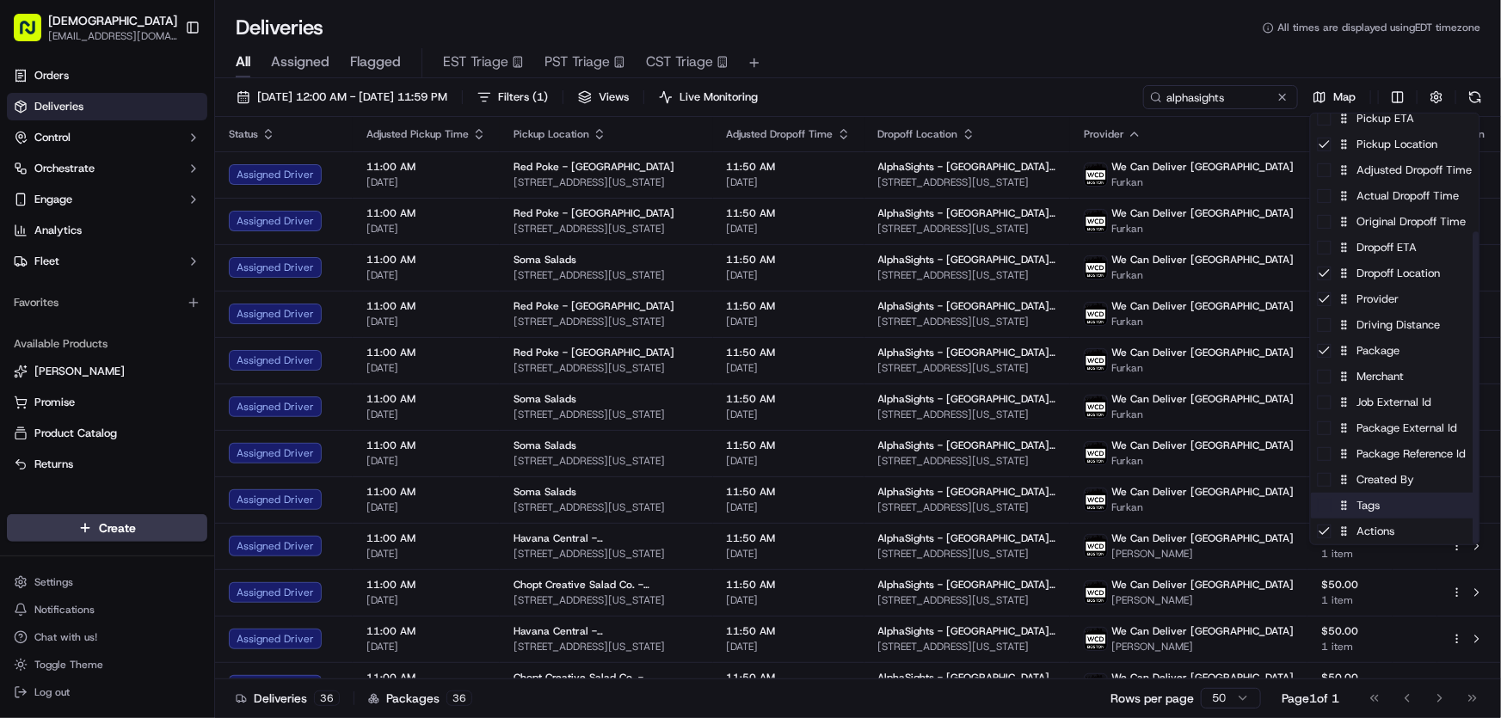
click at [1367, 504] on div "Tags" at bounding box center [1395, 506] width 169 height 26
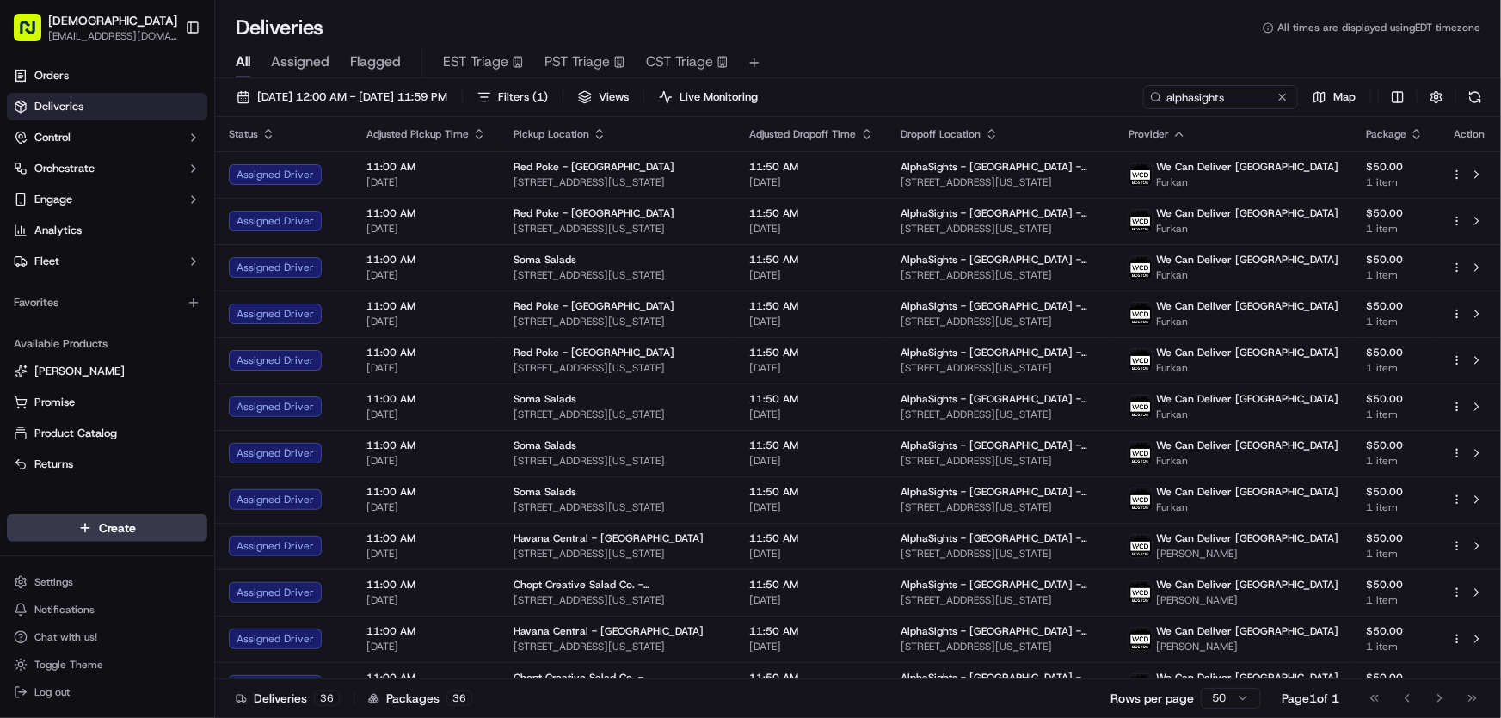
click at [1051, 40] on html "Sharebite [EMAIL_ADDRESS][DOMAIN_NAME] Toggle Sidebar Orders Deliveries Control…" at bounding box center [750, 359] width 1501 height 718
click at [397, 98] on span "[DATE] 12:00 AM - [DATE] 11:59 PM" at bounding box center [352, 96] width 190 height 15
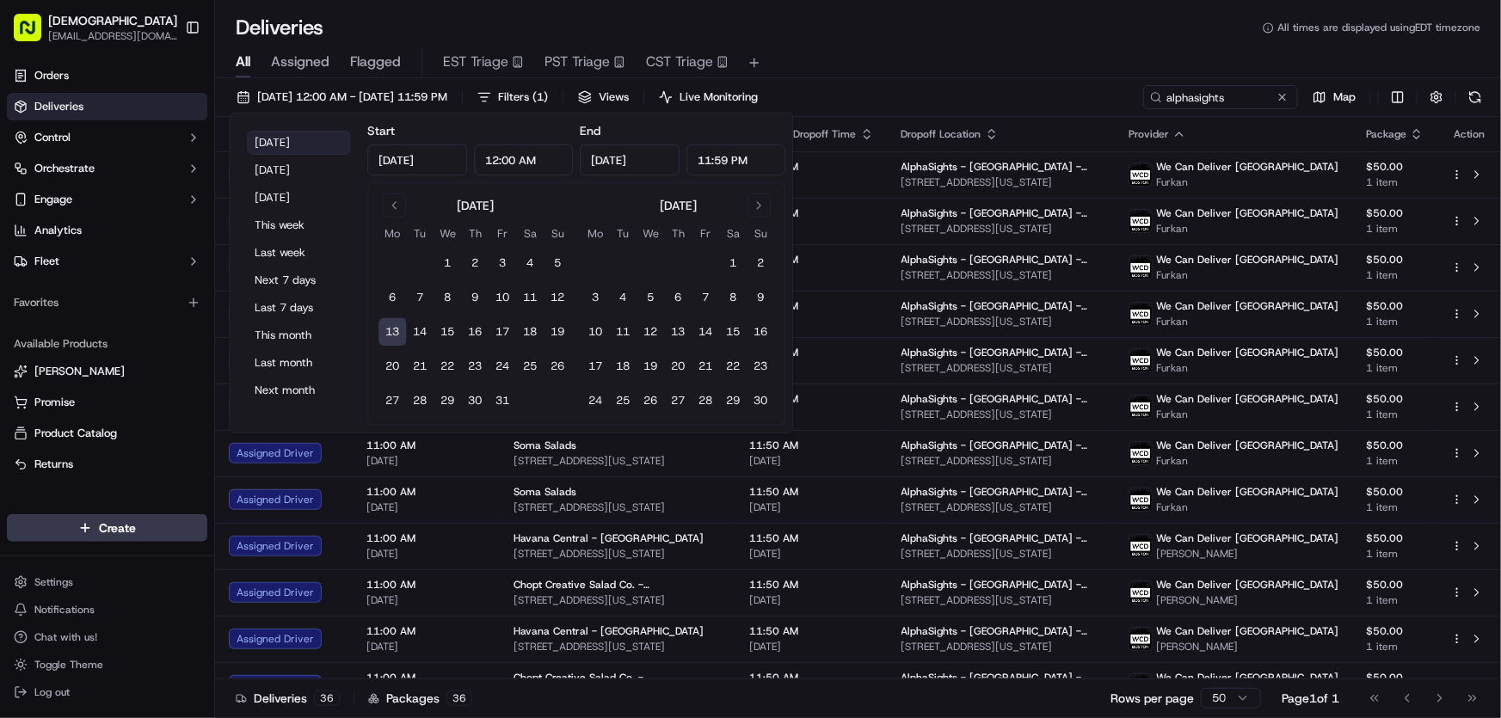
click at [281, 139] on button "[DATE]" at bounding box center [298, 143] width 103 height 24
click at [879, 34] on div "Deliveries All times are displayed using EDT timezone" at bounding box center [858, 28] width 1286 height 28
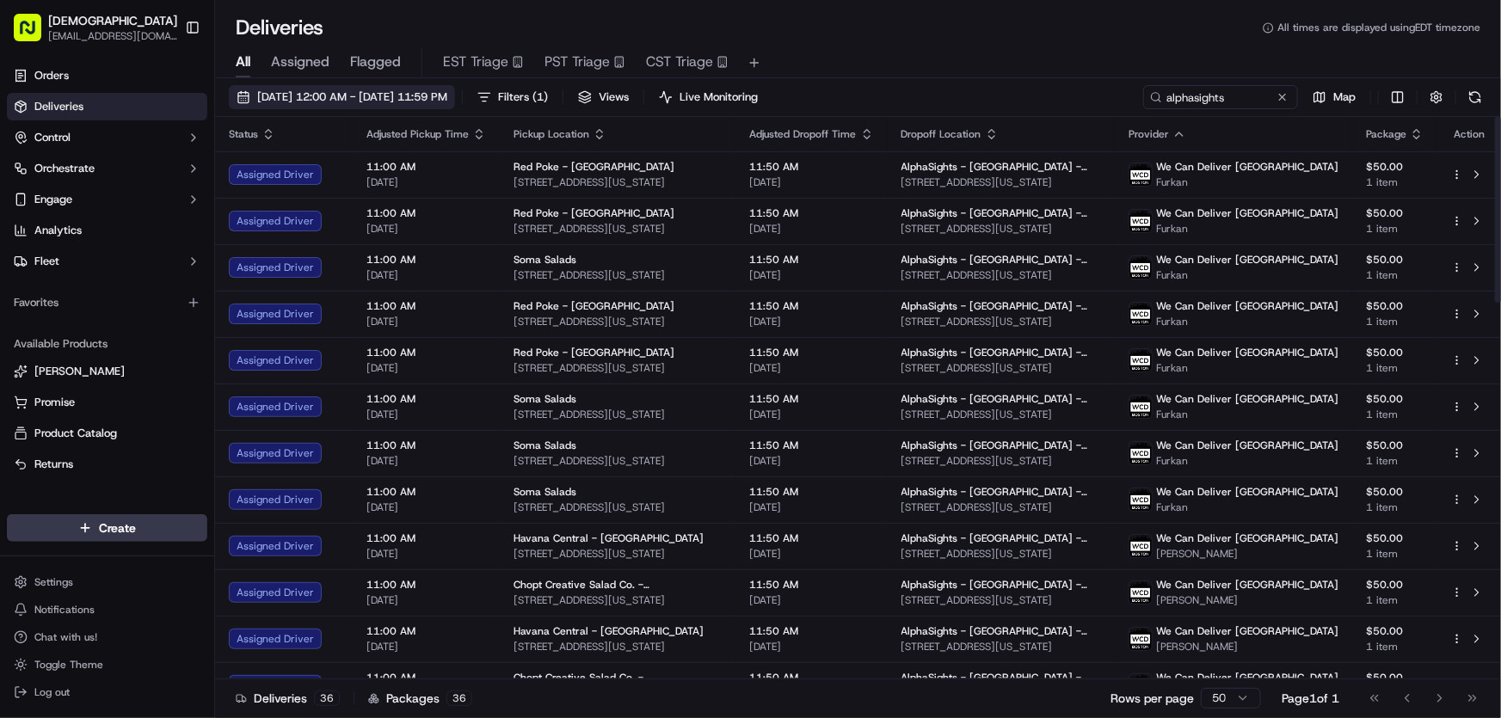
click at [344, 101] on span "[DATE] 12:00 AM - [DATE] 11:59 PM" at bounding box center [352, 96] width 190 height 15
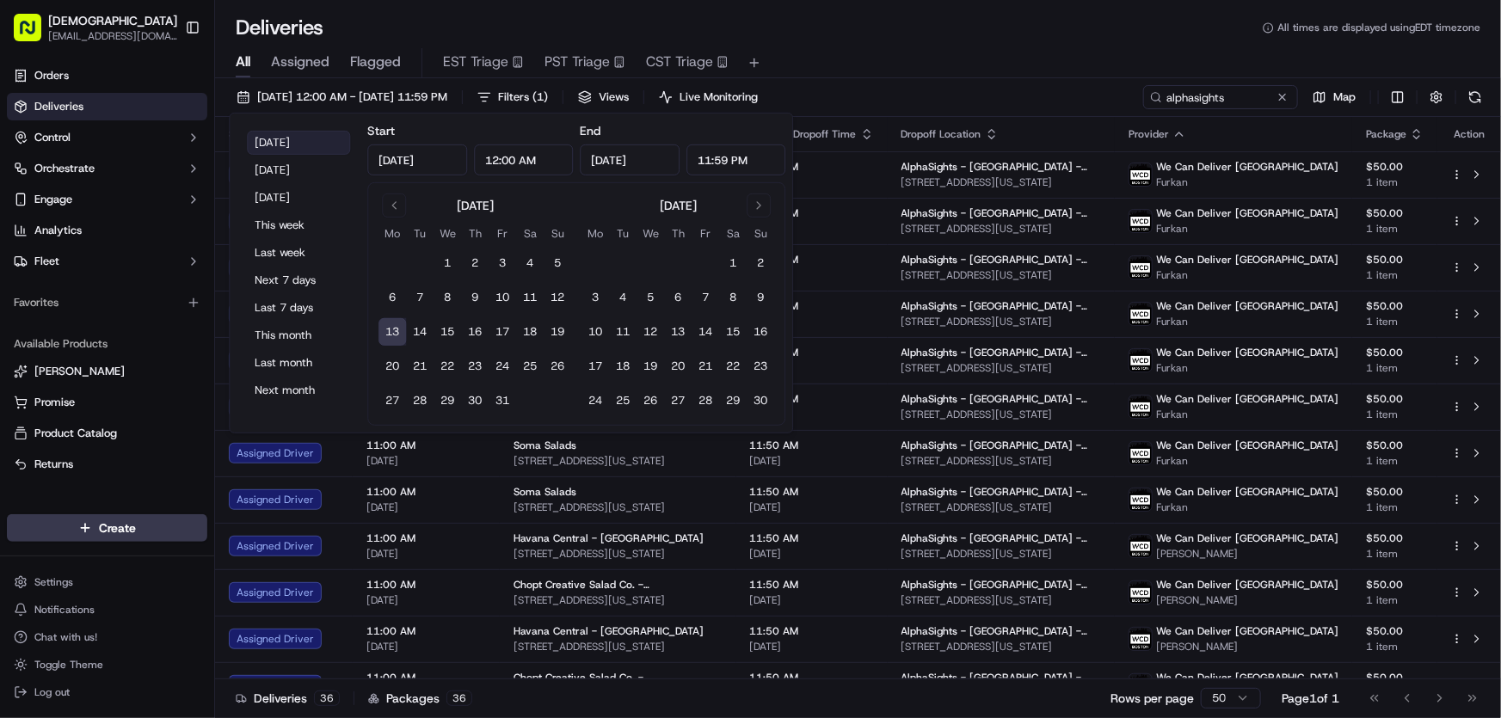
click at [291, 141] on button "[DATE]" at bounding box center [298, 143] width 103 height 24
click at [933, 34] on div "Deliveries All times are displayed using EDT timezone" at bounding box center [858, 28] width 1286 height 28
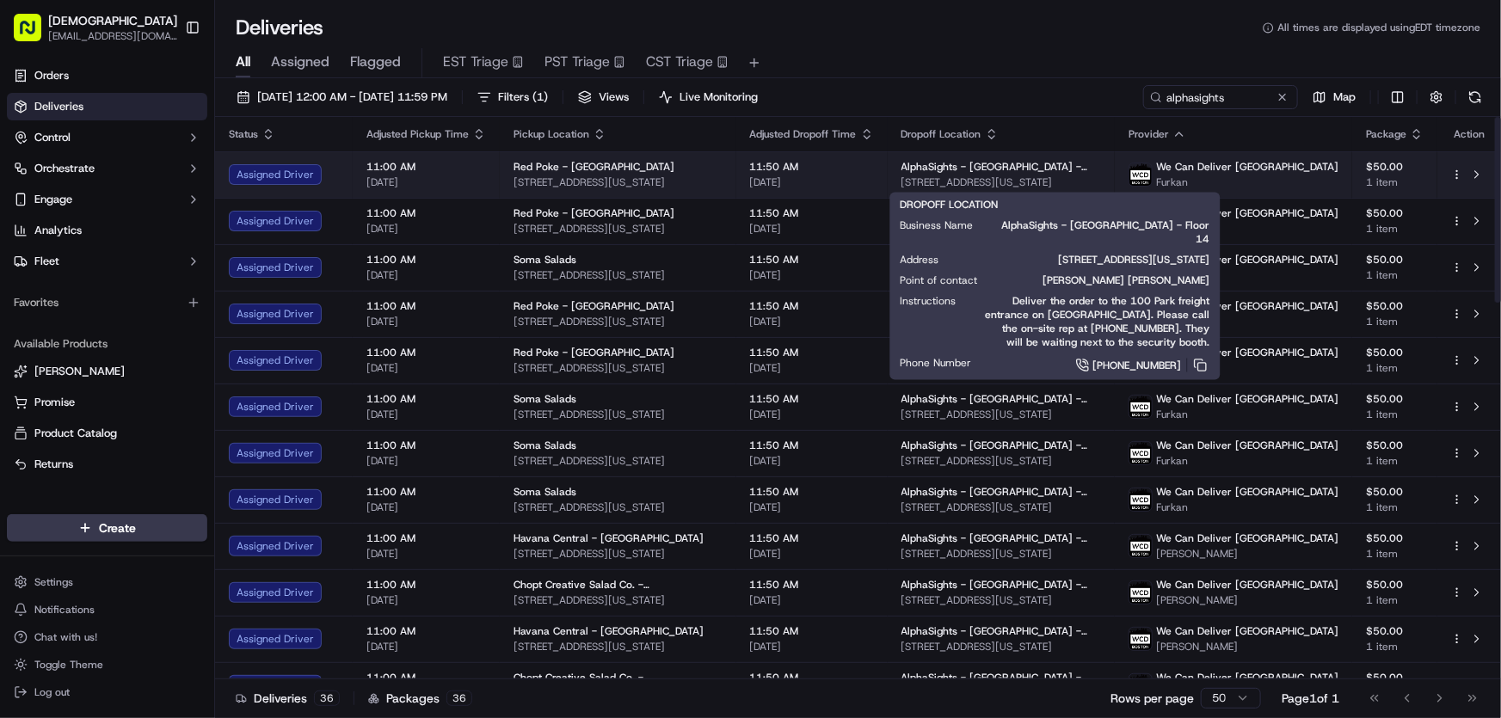
drag, startPoint x: 1147, startPoint y: 181, endPoint x: 947, endPoint y: 179, distance: 199.6
click at [947, 179] on td "AlphaSights - [GEOGRAPHIC_DATA] - Floor [GEOGRAPHIC_DATA][STREET_ADDRESS][US_ST…" at bounding box center [1001, 174] width 227 height 46
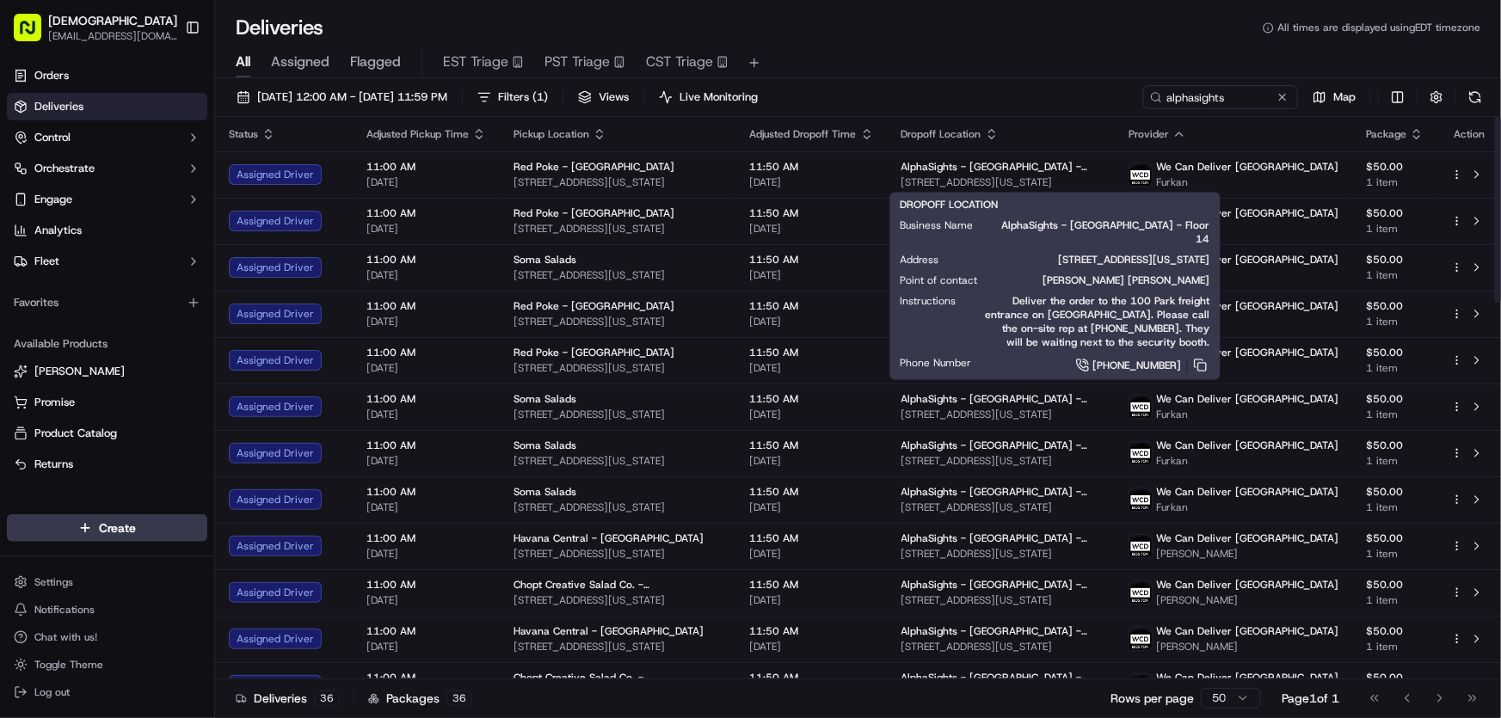
copy span "[STREET_ADDRESS][US_STATE]"
click at [1007, 34] on div "Deliveries All times are displayed using EDT timezone" at bounding box center [858, 28] width 1286 height 28
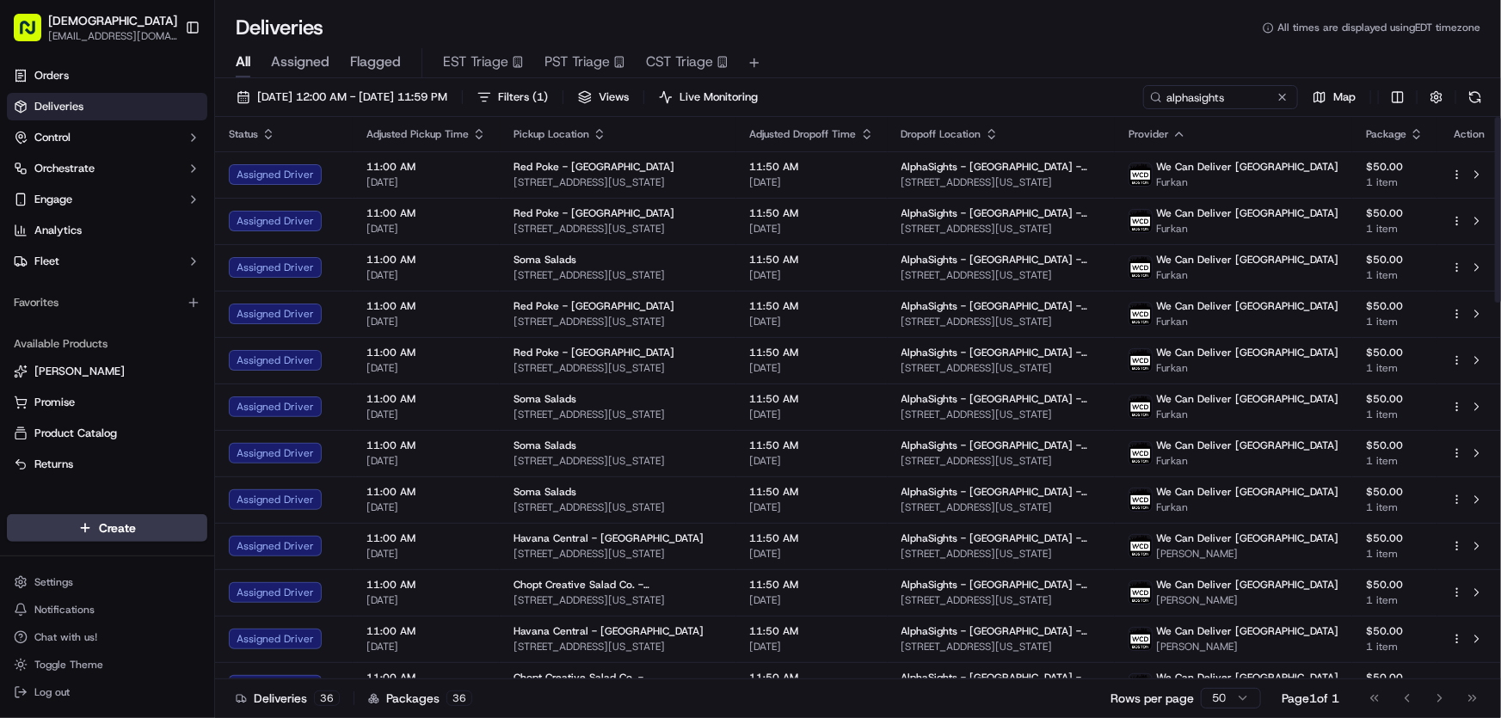
click at [919, 34] on div "Deliveries All times are displayed using EDT timezone" at bounding box center [858, 28] width 1286 height 28
click at [858, 38] on div "Deliveries All times are displayed using EDT timezone" at bounding box center [858, 28] width 1286 height 28
